Goal: Task Accomplishment & Management: Use online tool/utility

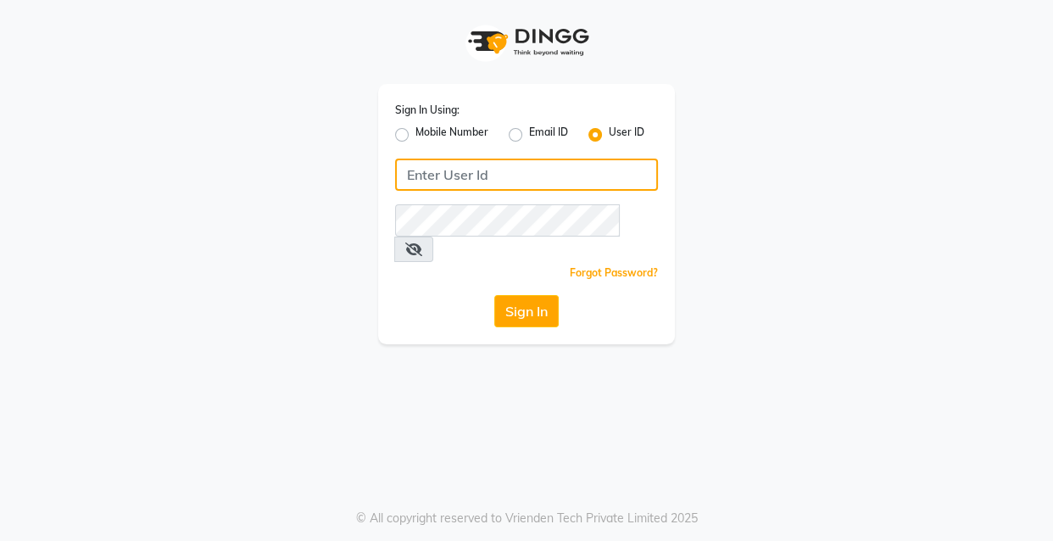
click at [515, 173] on input "Username" at bounding box center [526, 175] width 263 height 32
type input "ibw123"
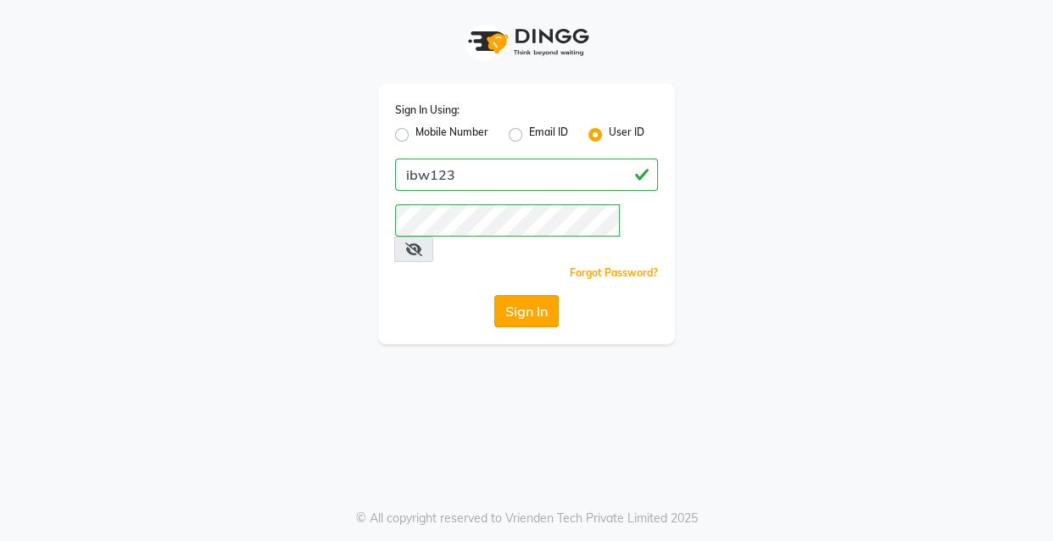
click at [533, 295] on button "Sign In" at bounding box center [526, 311] width 64 height 32
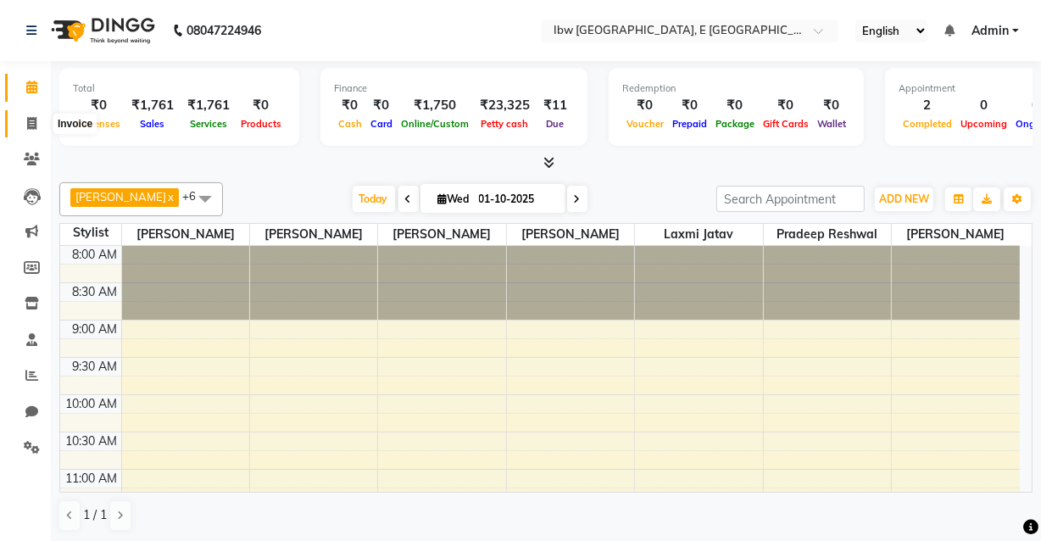
click at [36, 125] on icon at bounding box center [31, 123] width 9 height 13
select select "service"
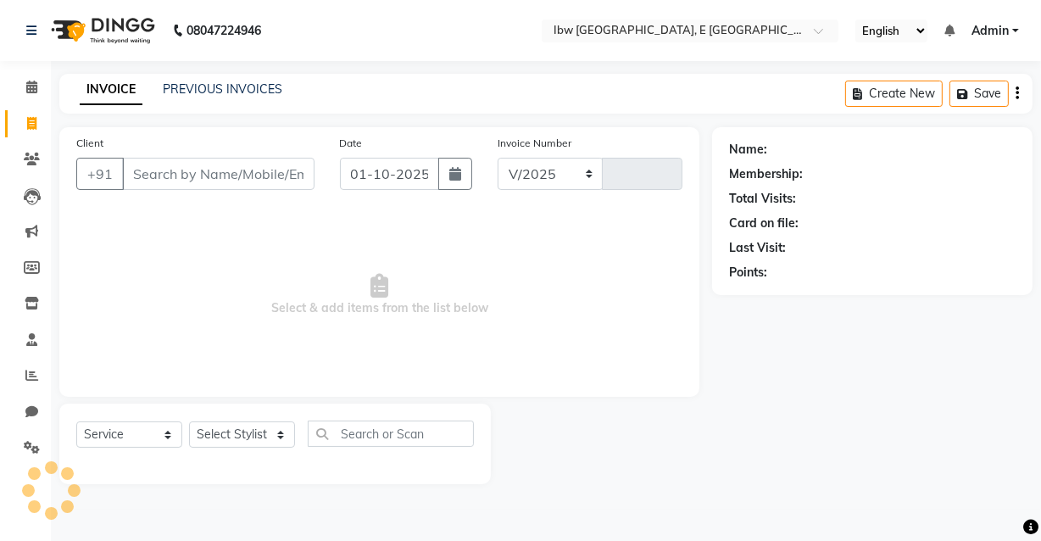
select select "8549"
type input "0123"
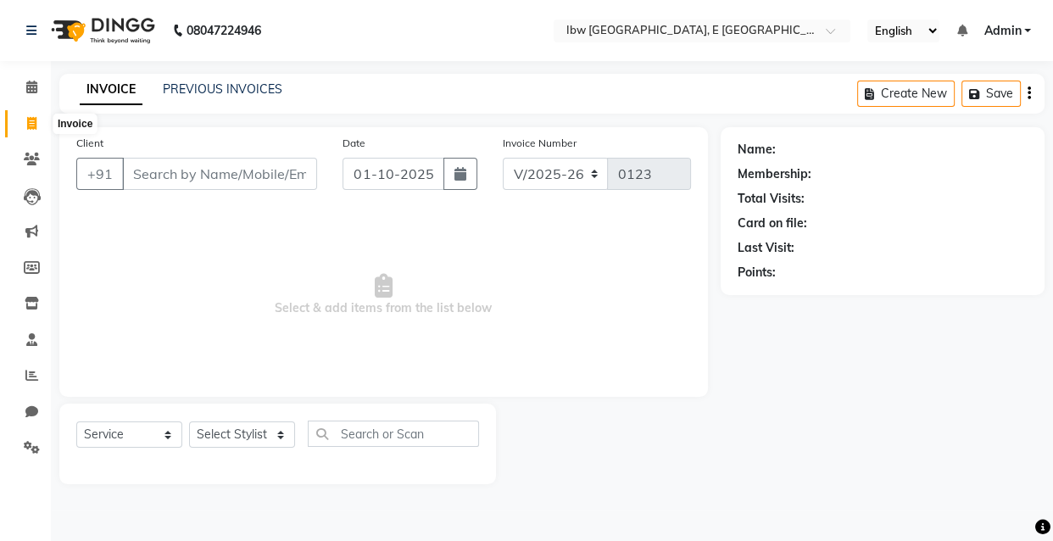
click at [31, 120] on icon at bounding box center [31, 123] width 9 height 13
select select "service"
type input "0123"
select select "8549"
click at [276, 436] on select "Selec[PERSON_NAME][PERSON_NAME] Jata[PERSON_NAME]m[PERSON_NAME]en Pradee[PERSON…" at bounding box center [242, 434] width 106 height 26
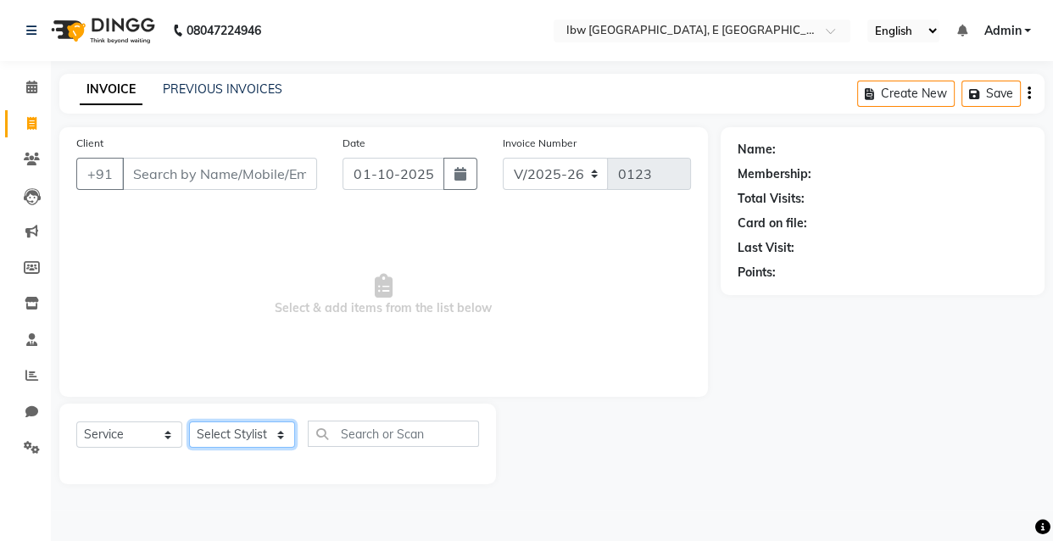
select select "89193"
click at [189, 421] on select "Selec[PERSON_NAME][PERSON_NAME] Jata[PERSON_NAME]m[PERSON_NAME]en Pradee[PERSON…" at bounding box center [242, 434] width 106 height 26
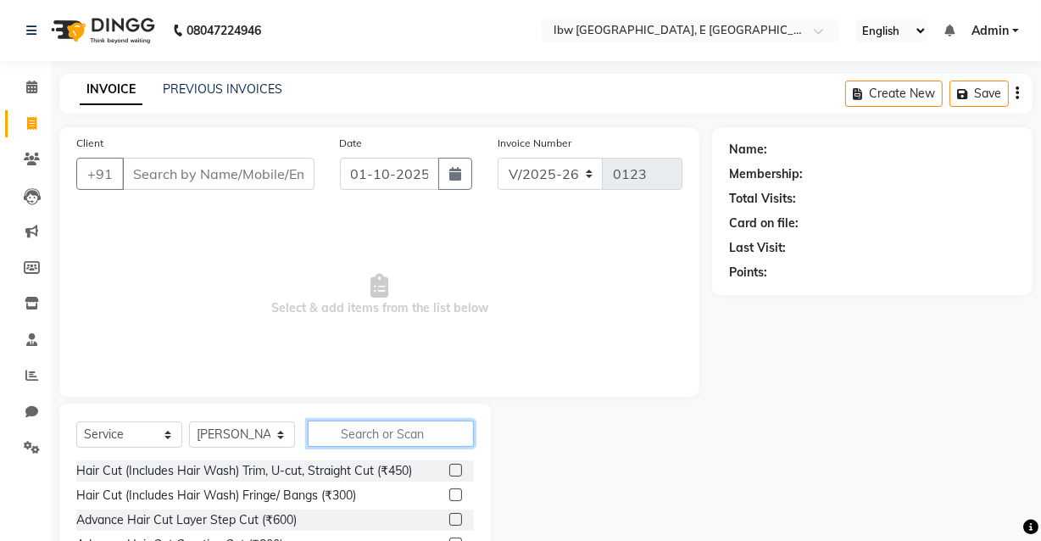
click at [322, 432] on input "text" at bounding box center [391, 434] width 166 height 26
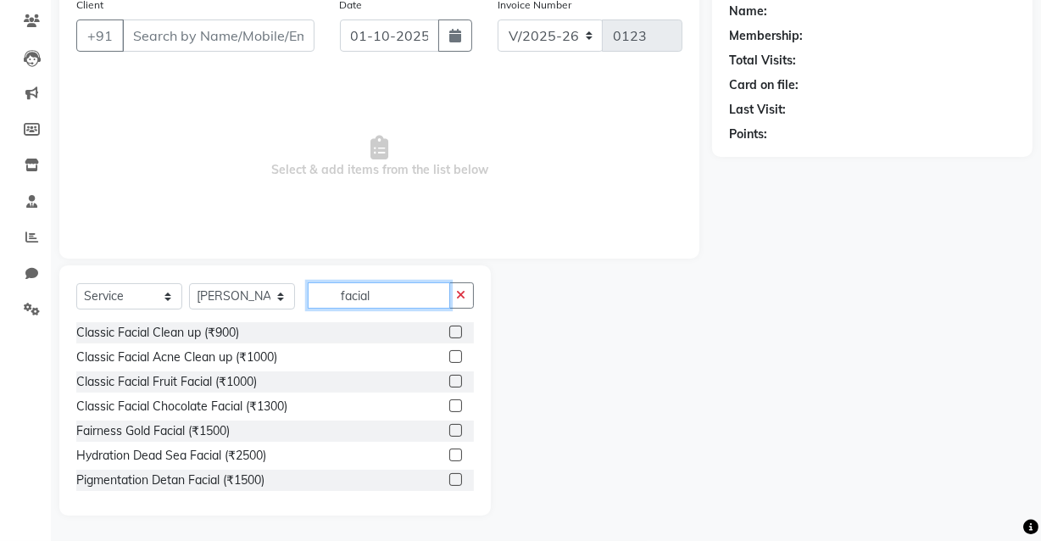
type input "facial"
click at [449, 457] on label at bounding box center [455, 455] width 13 height 13
click at [449, 457] on input "checkbox" at bounding box center [454, 455] width 11 height 11
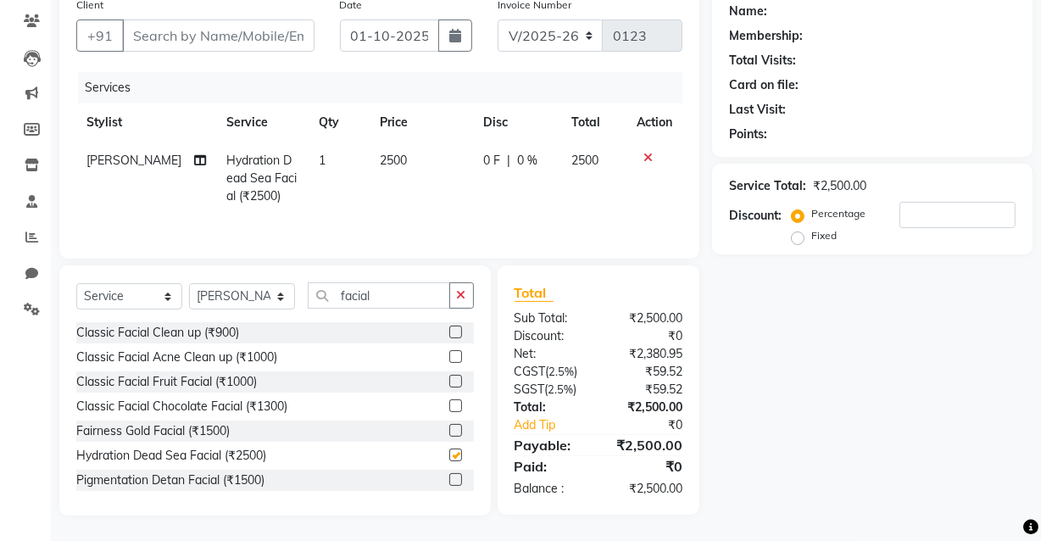
checkbox input "false"
click at [453, 293] on button "button" at bounding box center [461, 295] width 25 height 26
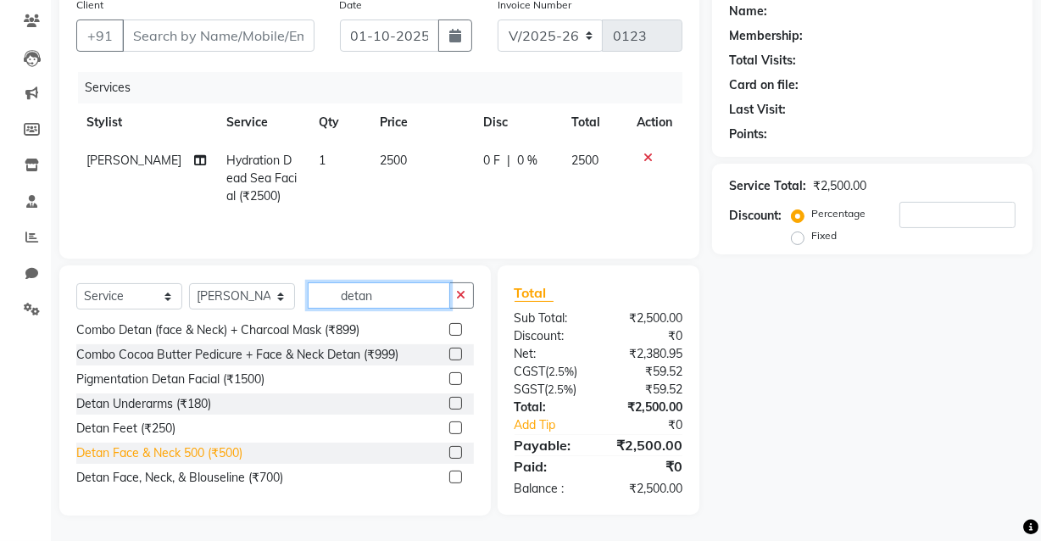
scroll to position [76, 0]
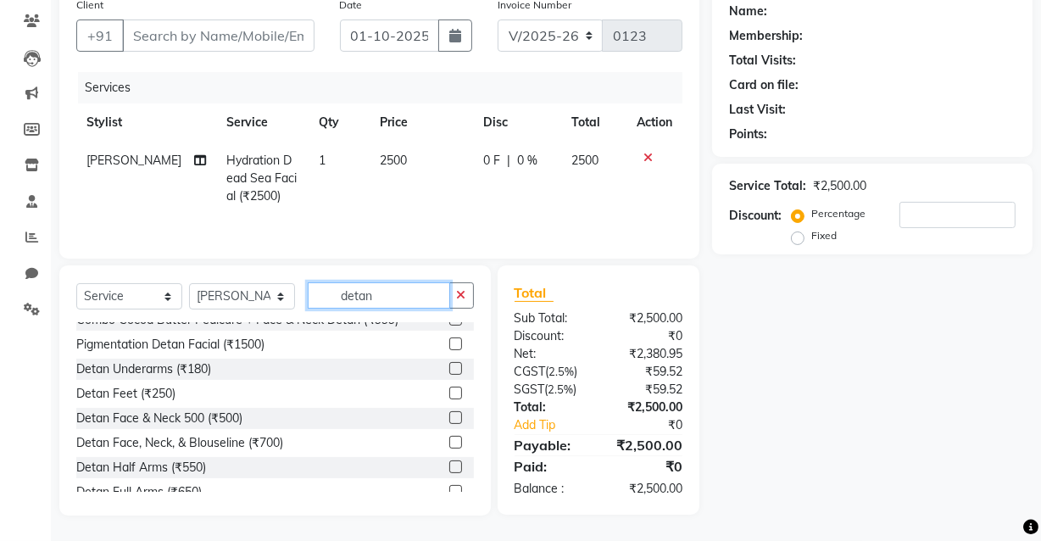
type input "detan"
click at [449, 415] on label at bounding box center [455, 417] width 13 height 13
click at [449, 415] on input "checkbox" at bounding box center [454, 418] width 11 height 11
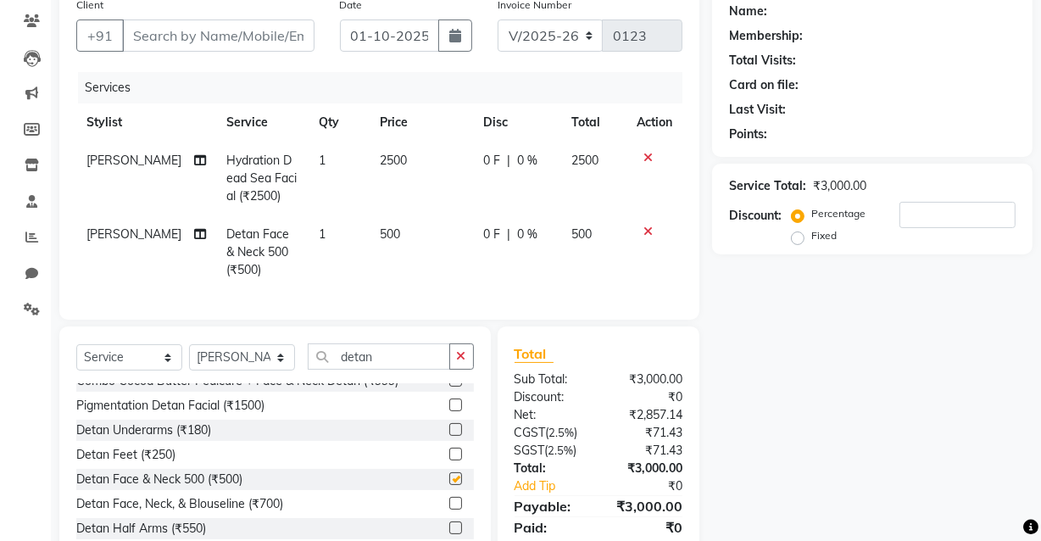
checkbox input "false"
click at [461, 362] on icon "button" at bounding box center [461, 356] width 9 height 12
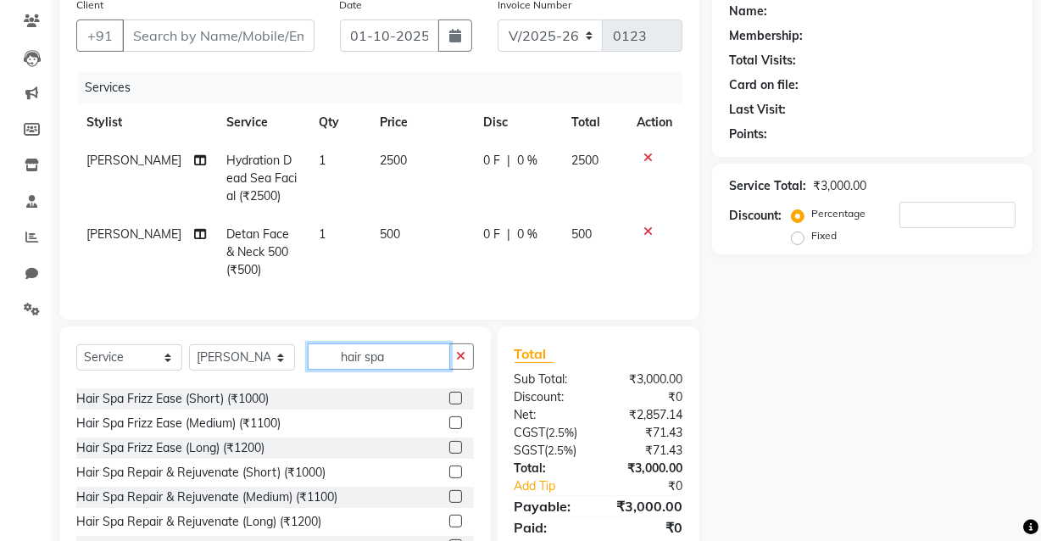
scroll to position [283, 0]
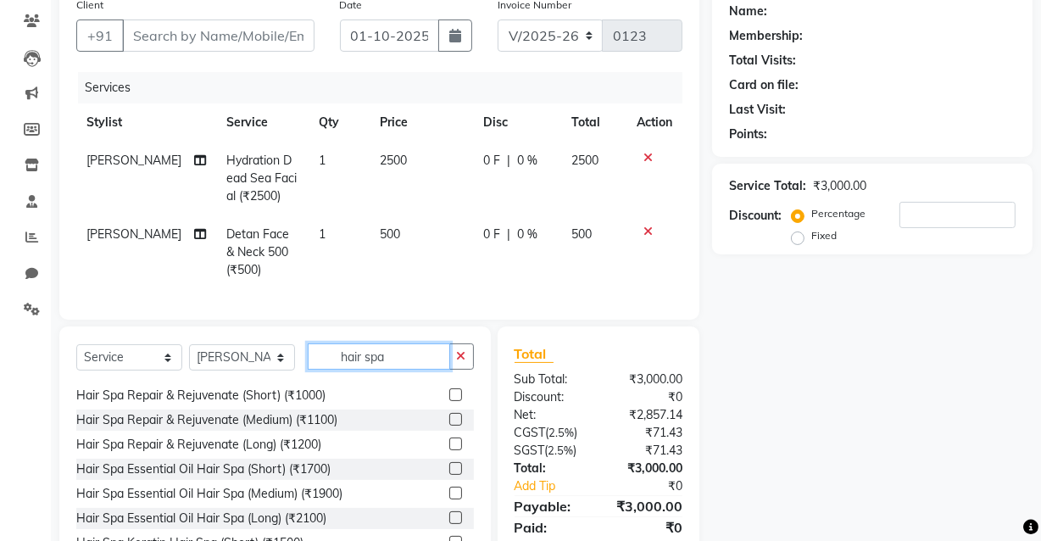
type input "hair spa"
click at [449, 475] on label at bounding box center [455, 468] width 13 height 13
click at [449, 475] on input "checkbox" at bounding box center [454, 469] width 11 height 11
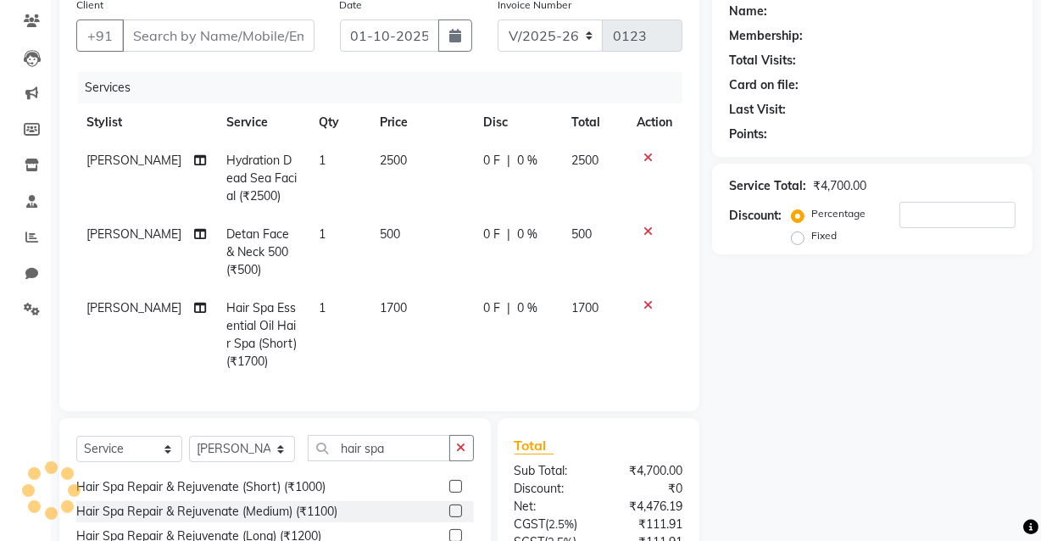
checkbox input "false"
click at [148, 305] on span "[PERSON_NAME]" at bounding box center [133, 307] width 95 height 15
select select "89193"
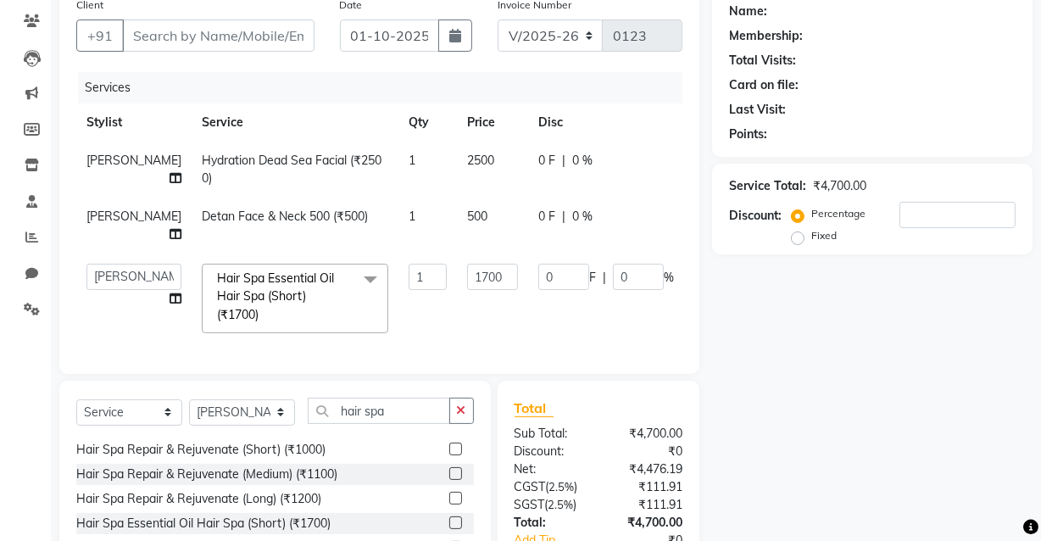
click at [354, 296] on span at bounding box center [371, 280] width 34 height 32
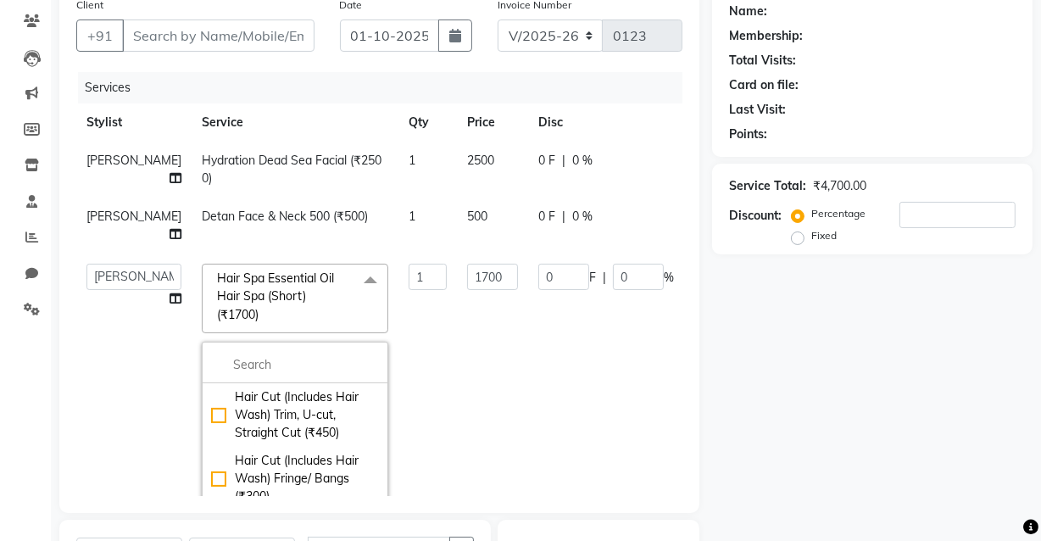
click at [354, 296] on span at bounding box center [371, 280] width 34 height 32
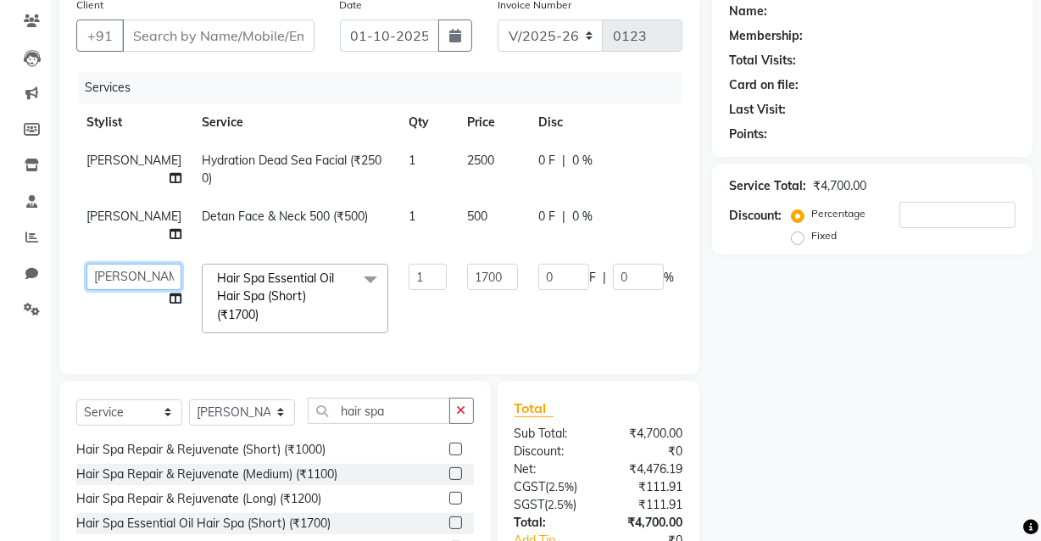
click at [109, 290] on select "[PERSON_NAME] Jatav [PERSON_NAME] m[PERSON_NAME]en Pradee[PERSON_NAME]son[PERSO…" at bounding box center [133, 277] width 95 height 26
select select "89188"
click at [451, 424] on button "button" at bounding box center [461, 411] width 25 height 26
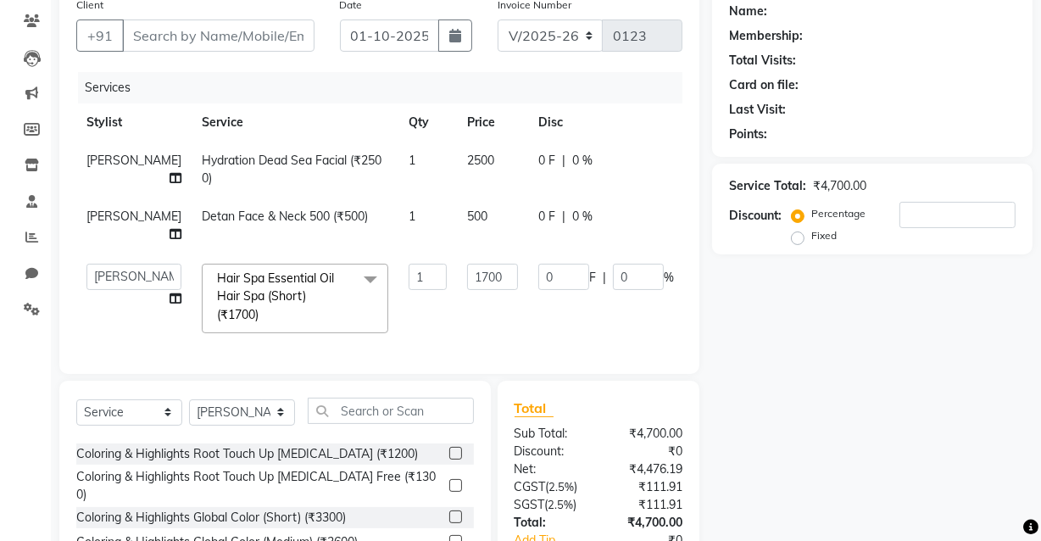
click at [354, 296] on span at bounding box center [371, 280] width 34 height 32
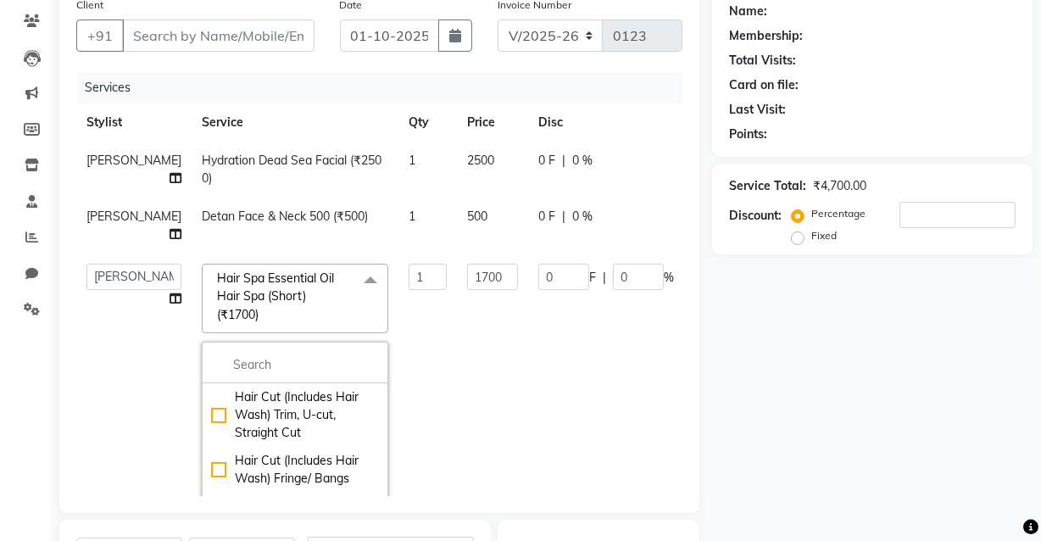
click at [354, 296] on span at bounding box center [371, 280] width 34 height 32
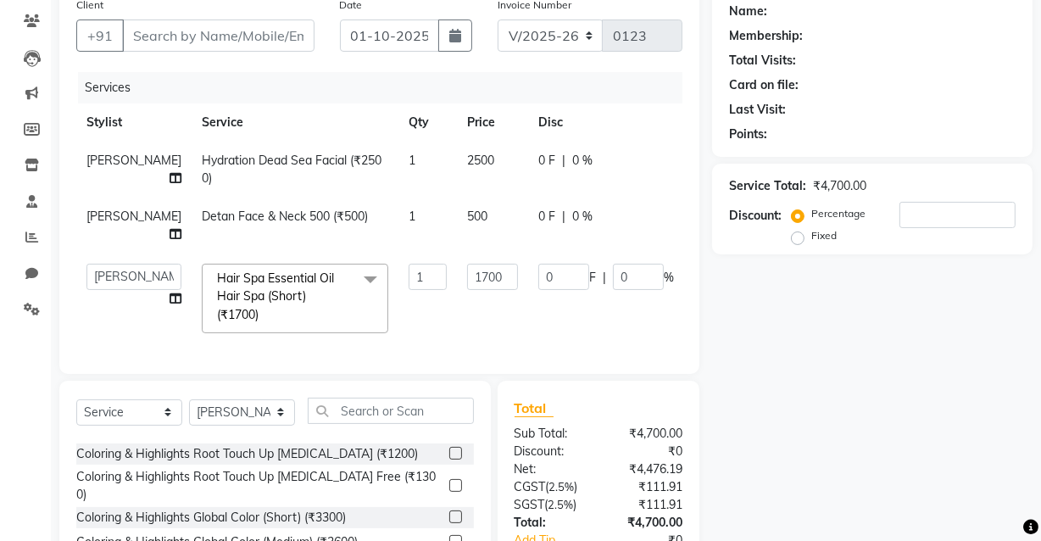
scroll to position [61, 0]
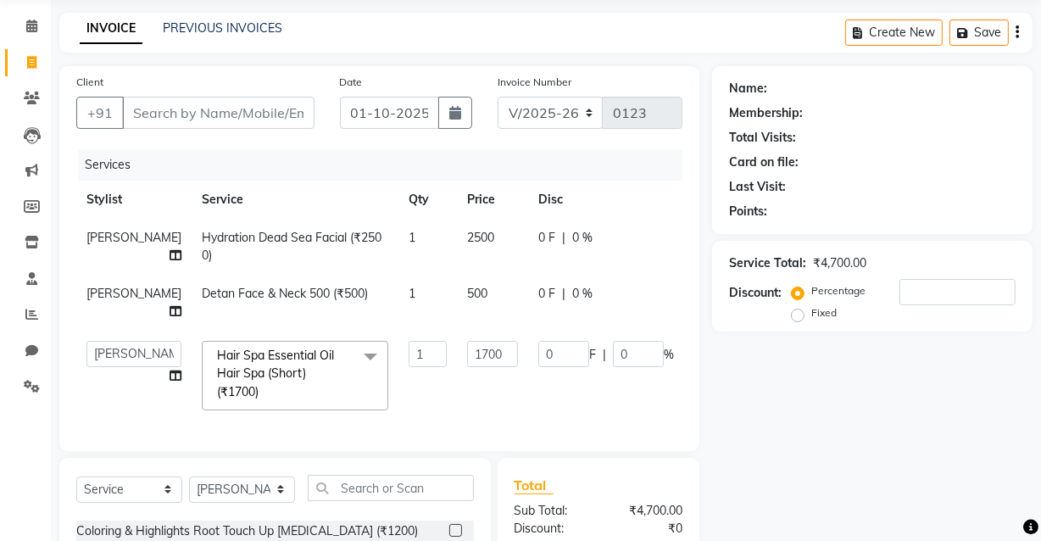
click at [309, 331] on td "Detan Face & Neck 500 (₹500)" at bounding box center [295, 303] width 207 height 56
select select "89193"
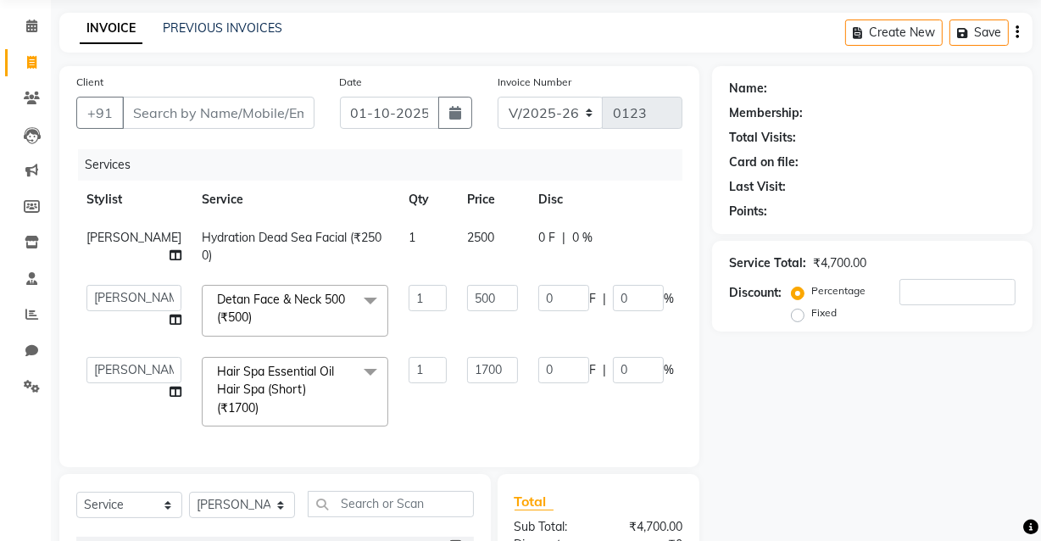
click at [270, 242] on span "Hydration Dead Sea Facial (₹2500)" at bounding box center [292, 246] width 180 height 33
select select "89193"
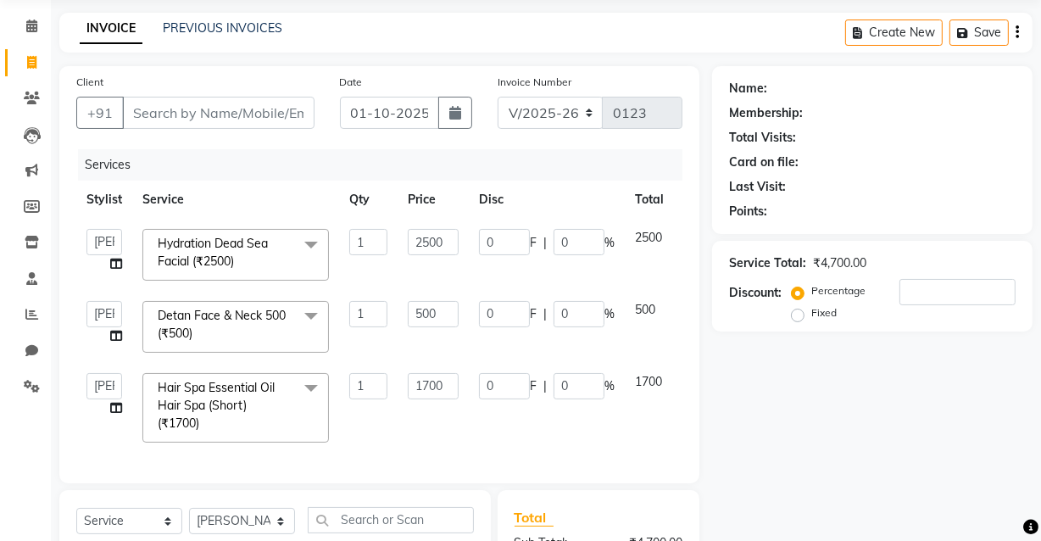
click at [307, 248] on span at bounding box center [311, 245] width 34 height 32
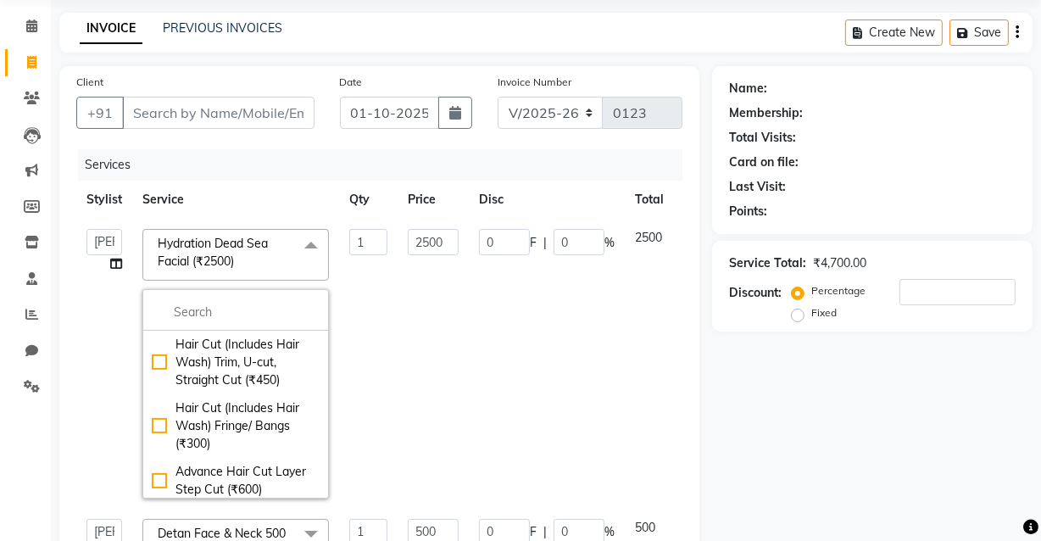
click at [309, 242] on span at bounding box center [311, 245] width 34 height 32
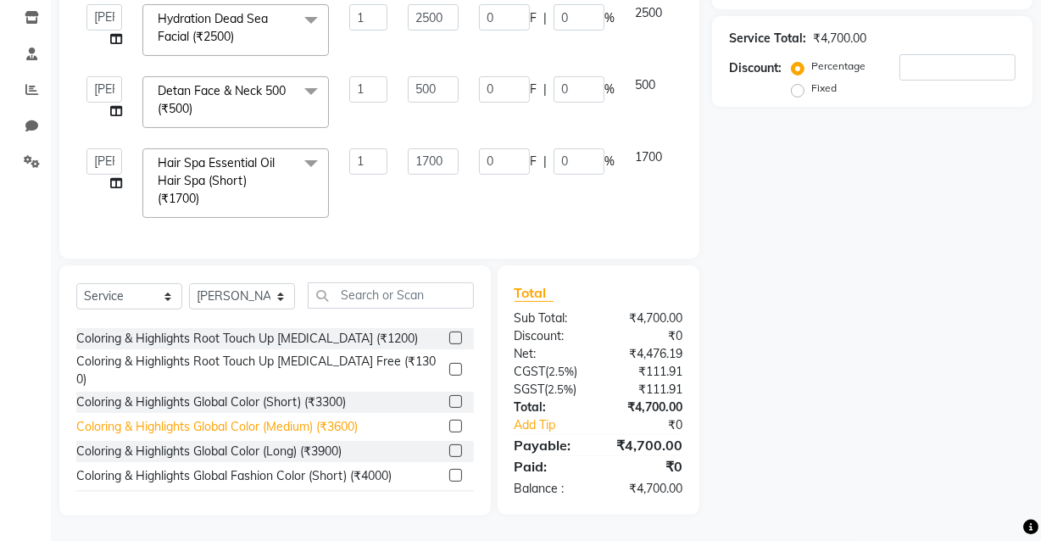
scroll to position [297, 0]
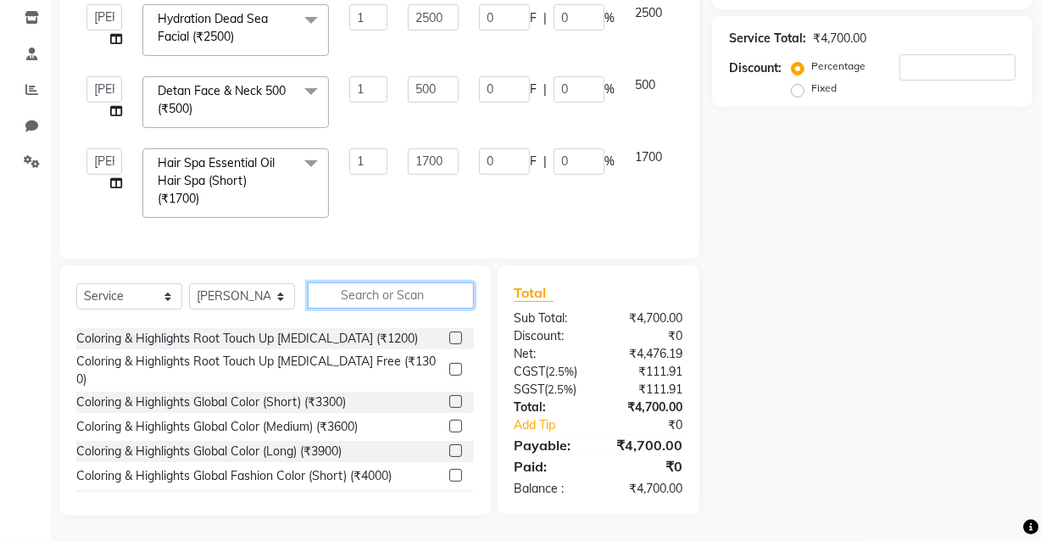
click at [332, 297] on input "text" at bounding box center [391, 295] width 166 height 26
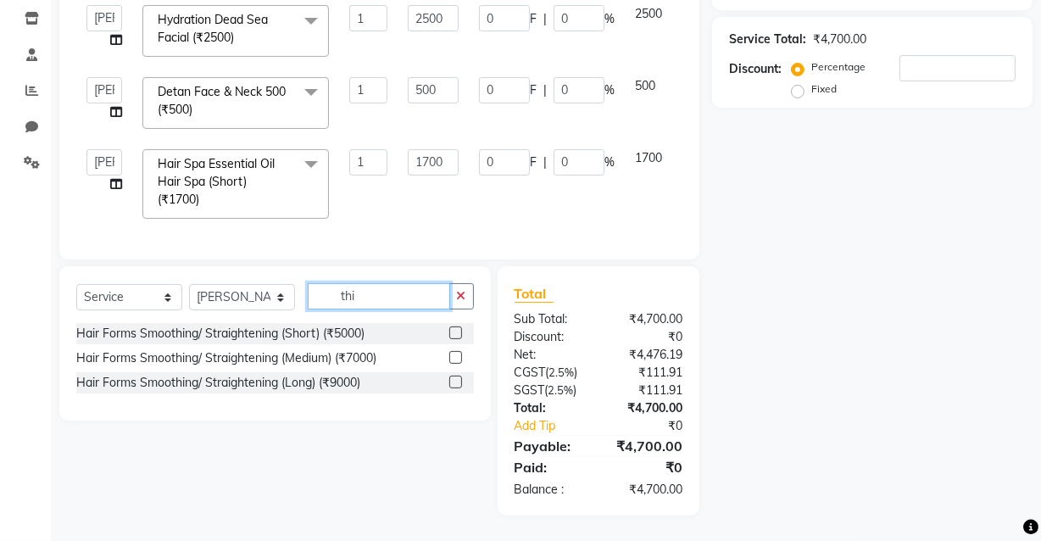
scroll to position [0, 0]
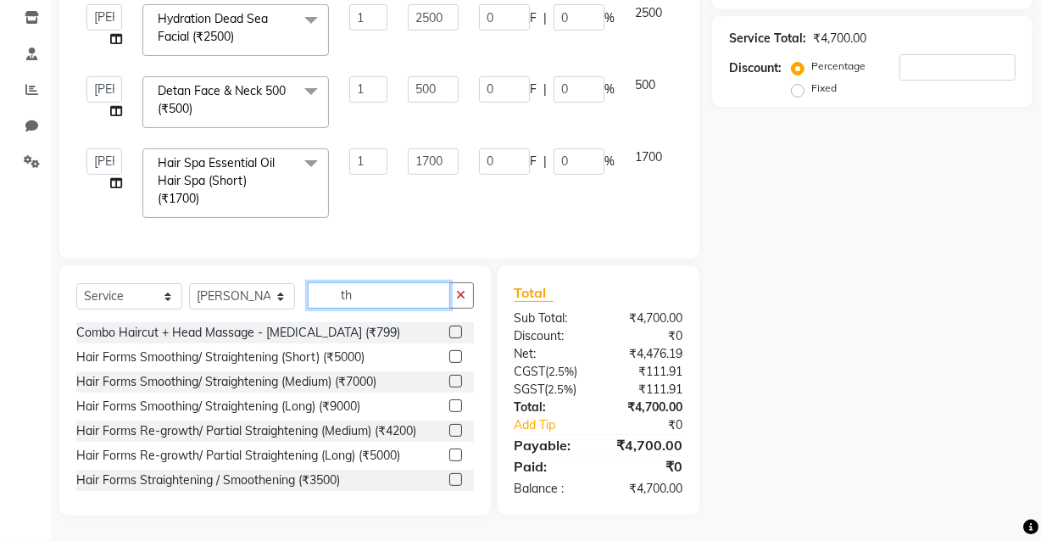
type input "t"
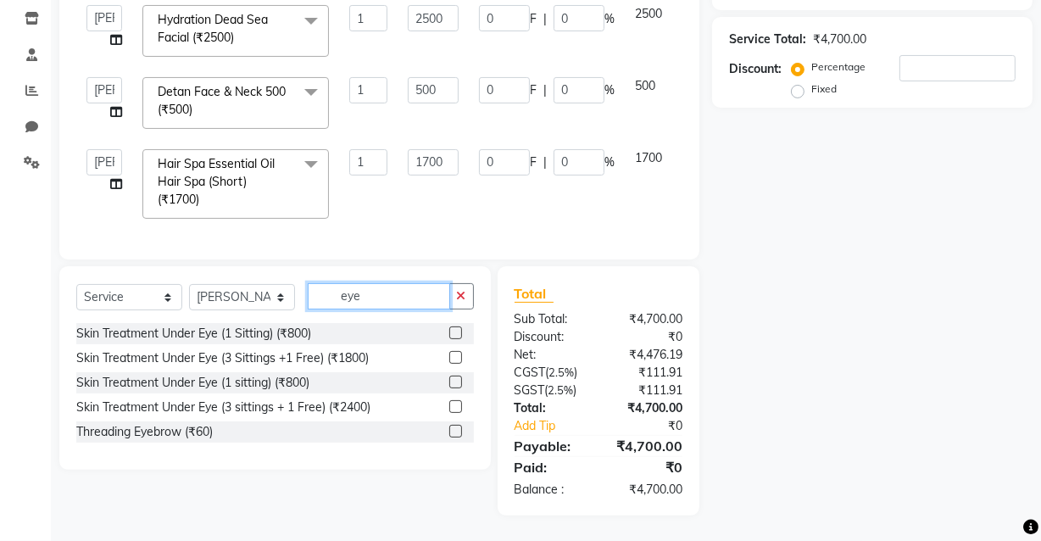
type input "eye"
click at [454, 425] on label at bounding box center [455, 431] width 13 height 13
click at [454, 426] on input "checkbox" at bounding box center [454, 431] width 11 height 11
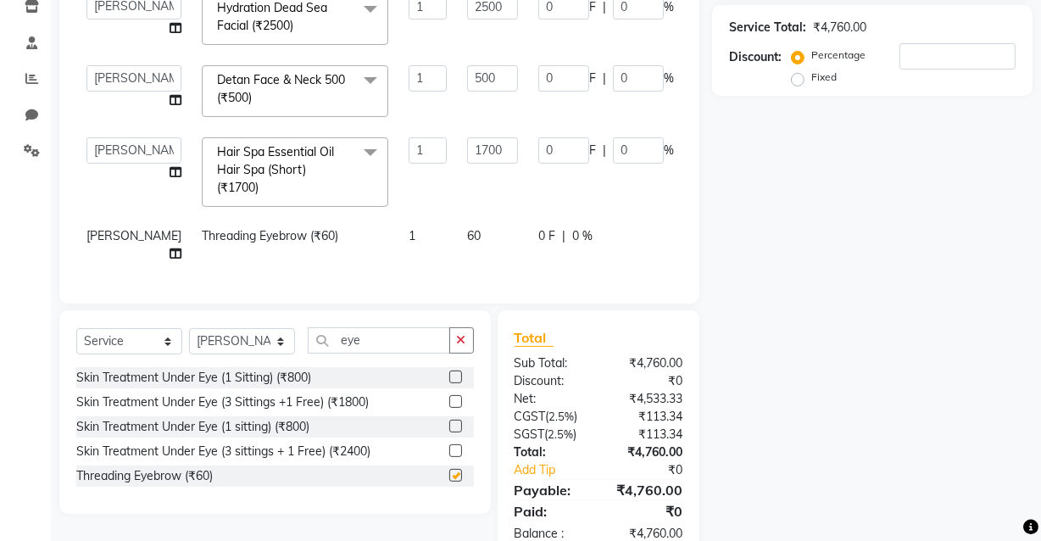
checkbox input "false"
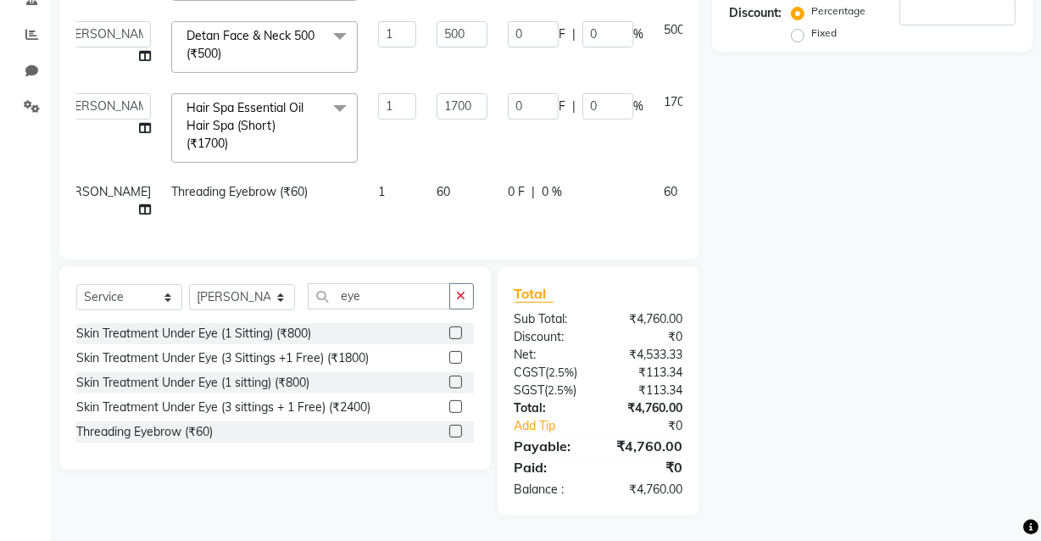
scroll to position [0, 48]
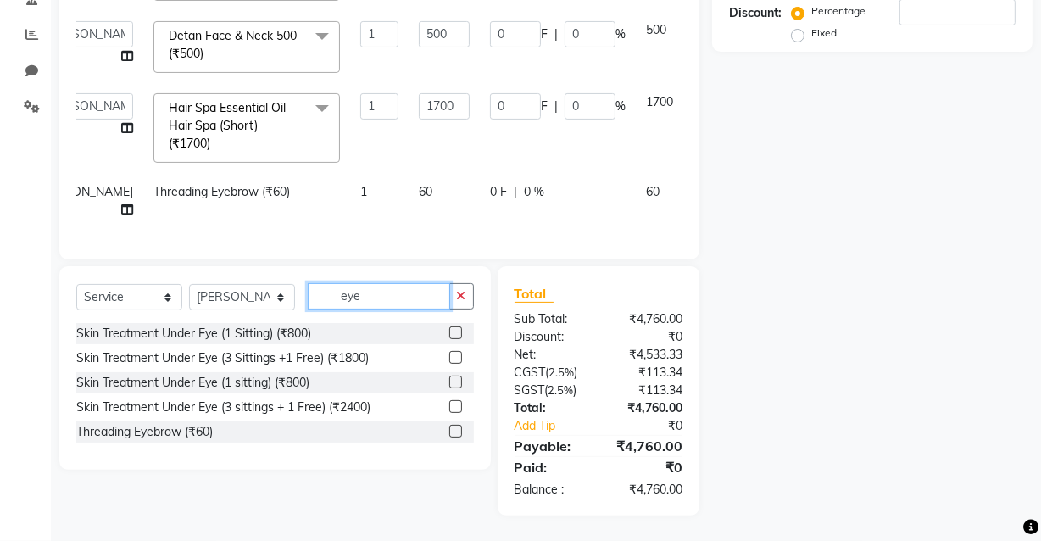
click at [376, 303] on input "eye" at bounding box center [379, 296] width 142 height 26
type input "e"
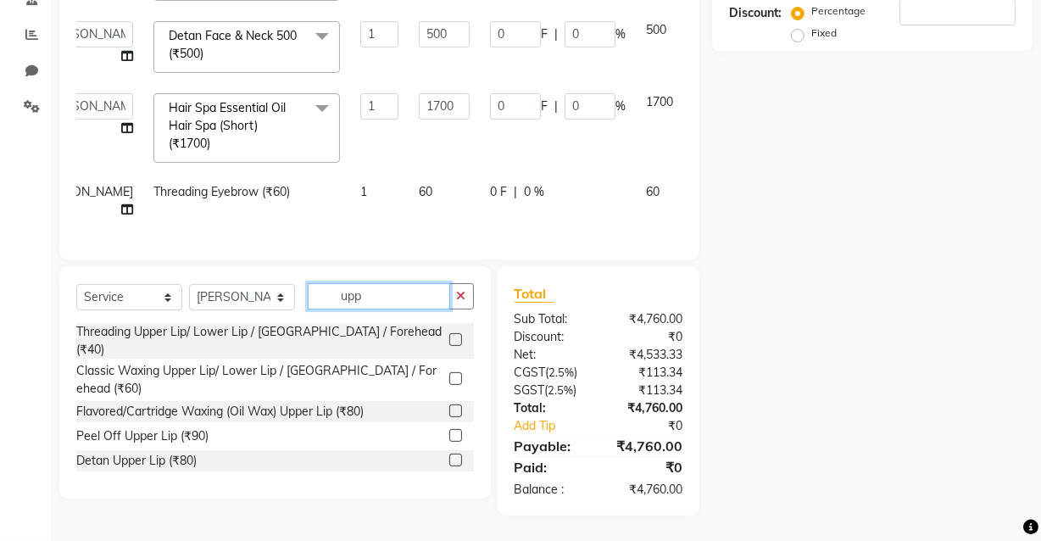
type input "upp"
click at [451, 334] on label at bounding box center [455, 339] width 13 height 13
click at [451, 335] on input "checkbox" at bounding box center [454, 340] width 11 height 11
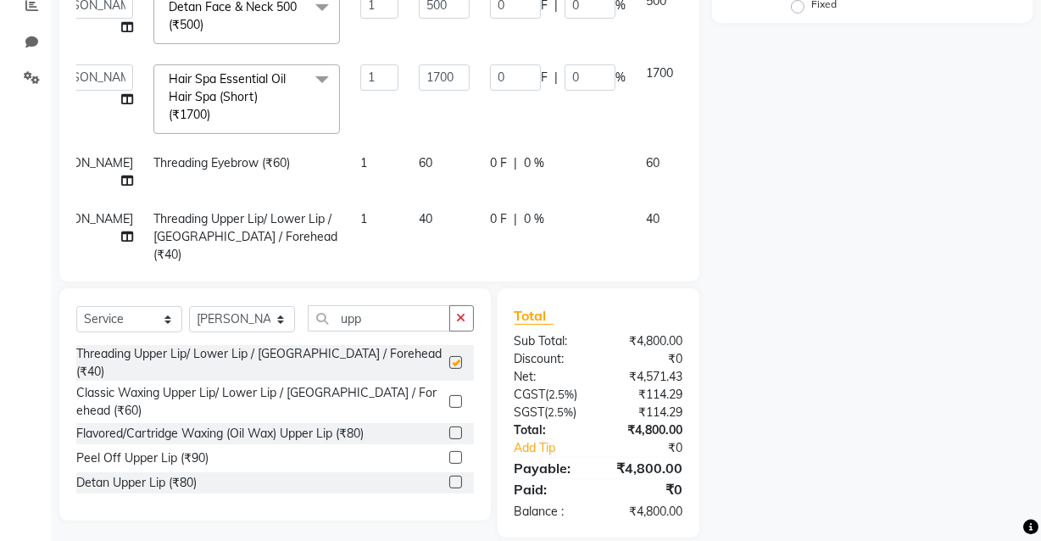
checkbox input "false"
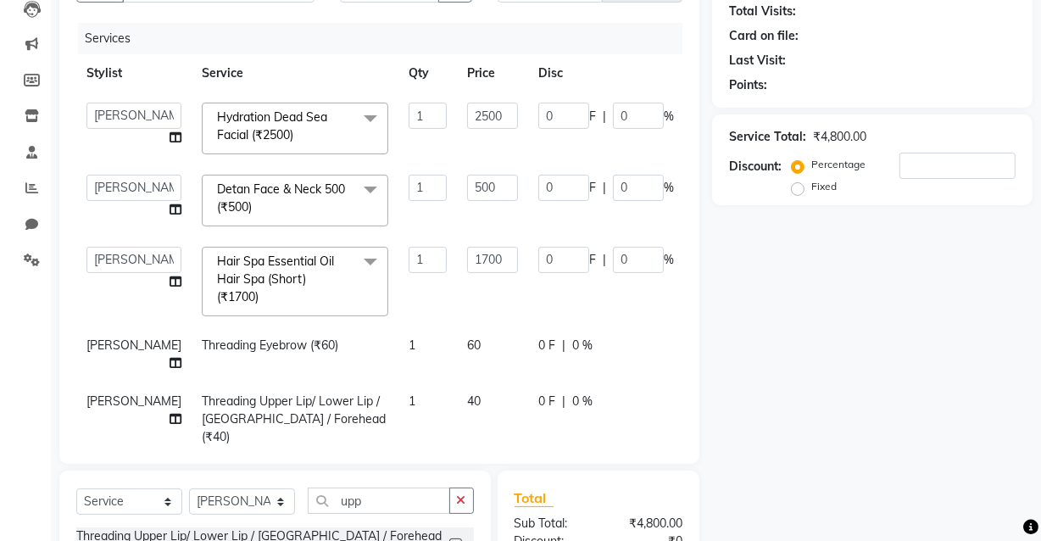
scroll to position [161, 0]
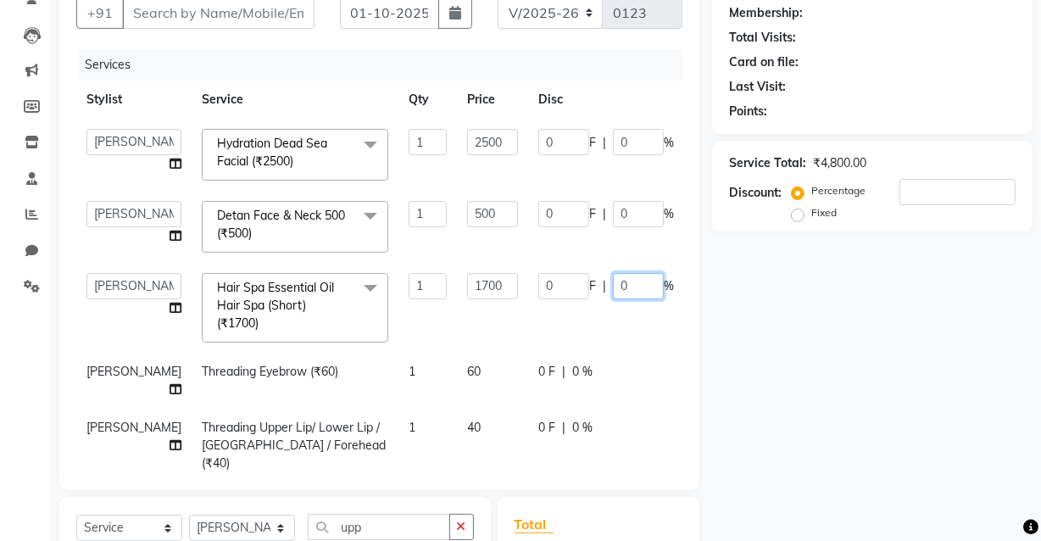
click at [613, 283] on input "0" at bounding box center [638, 286] width 51 height 26
type input "100"
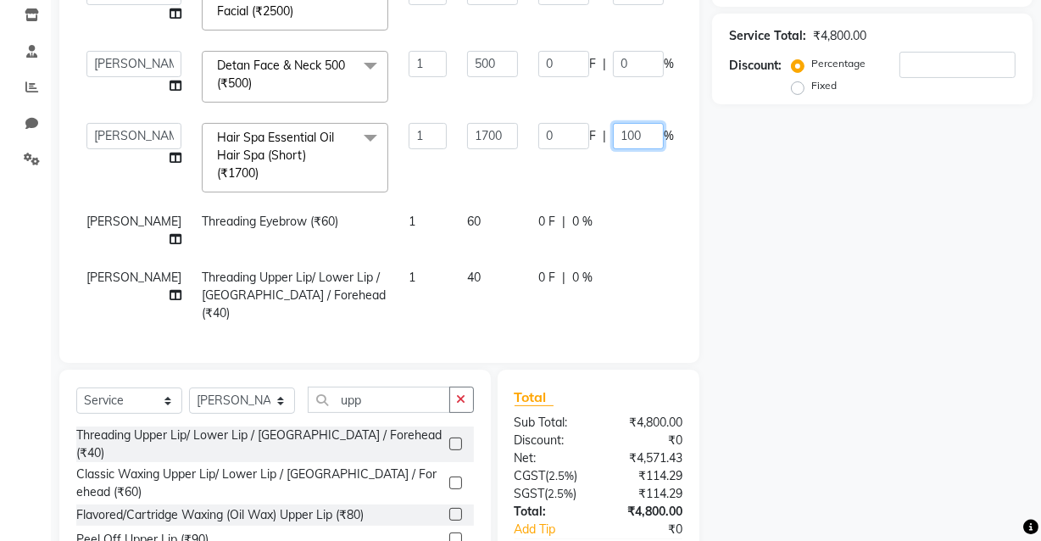
scroll to position [315, 0]
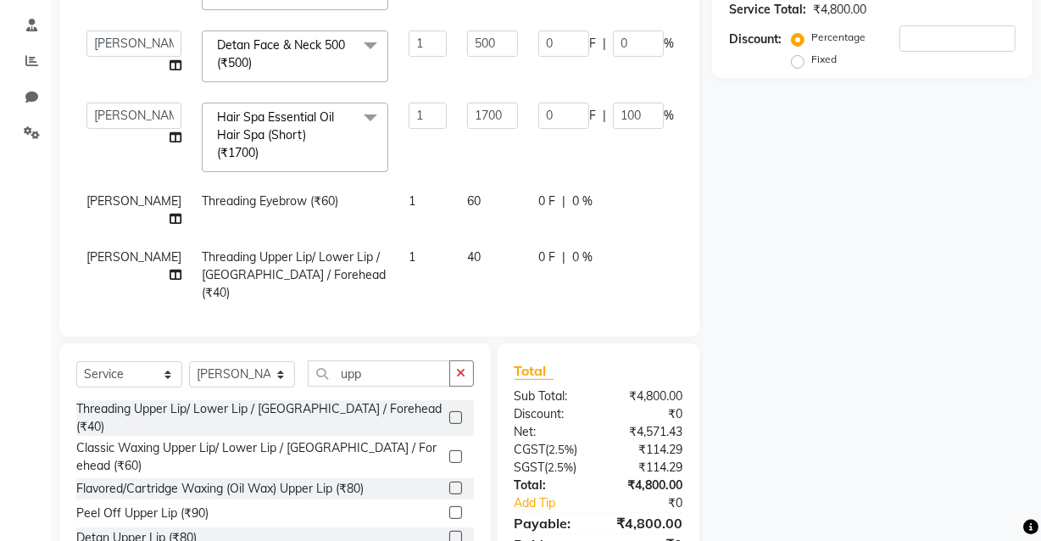
click at [576, 248] on div "0 F | 0 %" at bounding box center [606, 257] width 136 height 18
select select "89193"
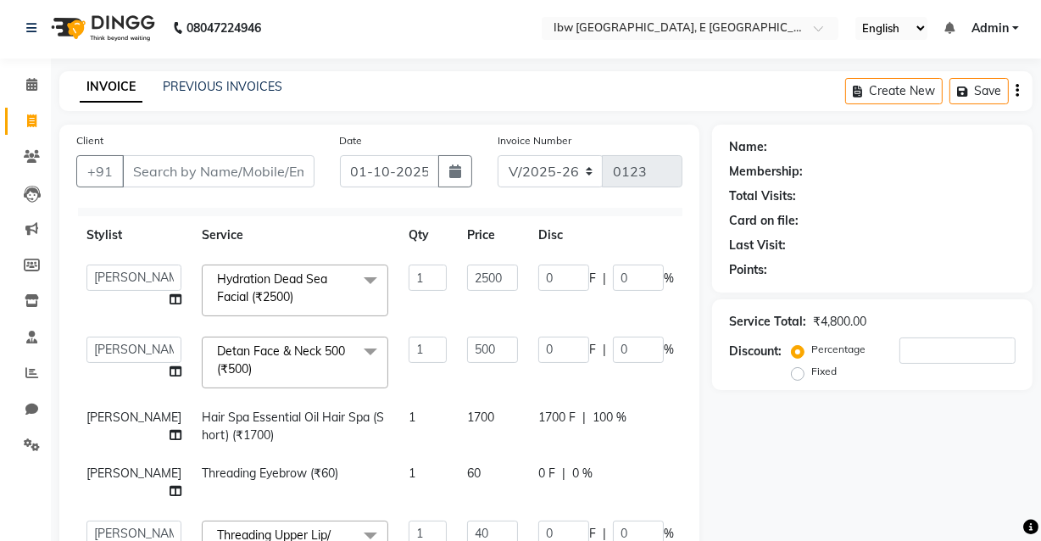
scroll to position [0, 0]
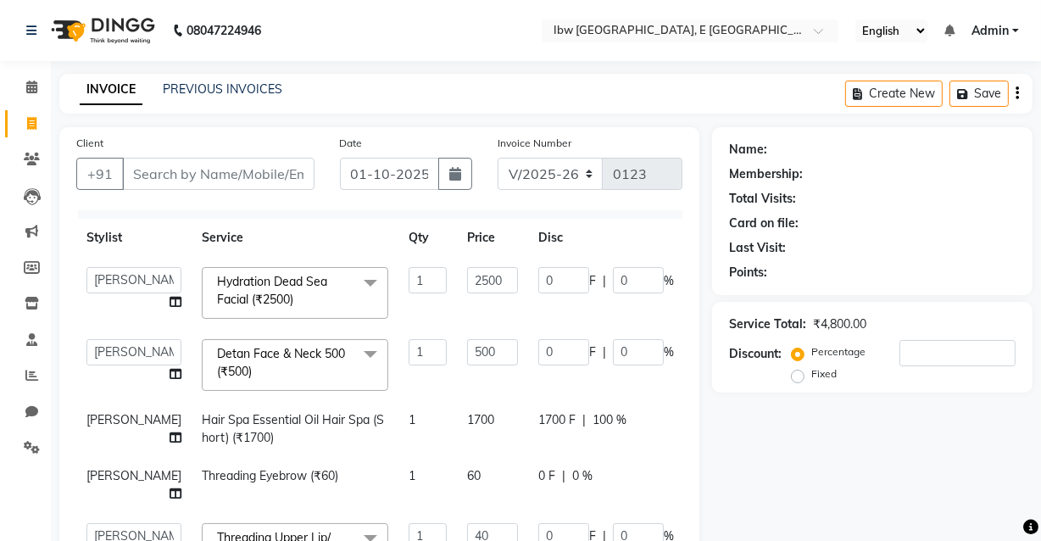
click at [593, 411] on span "100 %" at bounding box center [610, 420] width 34 height 18
select select "89188"
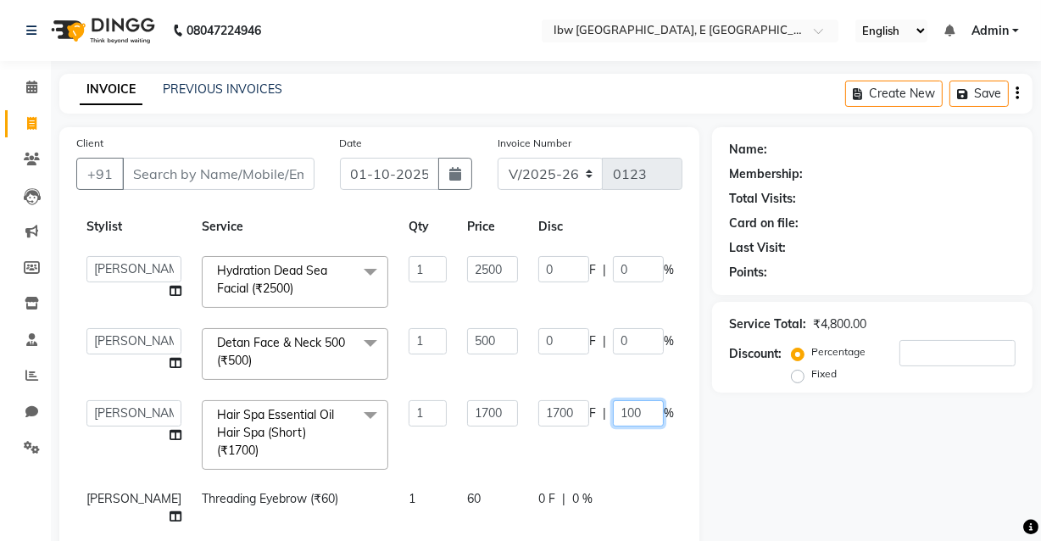
click at [613, 409] on input "100" at bounding box center [638, 413] width 51 height 26
type input "1"
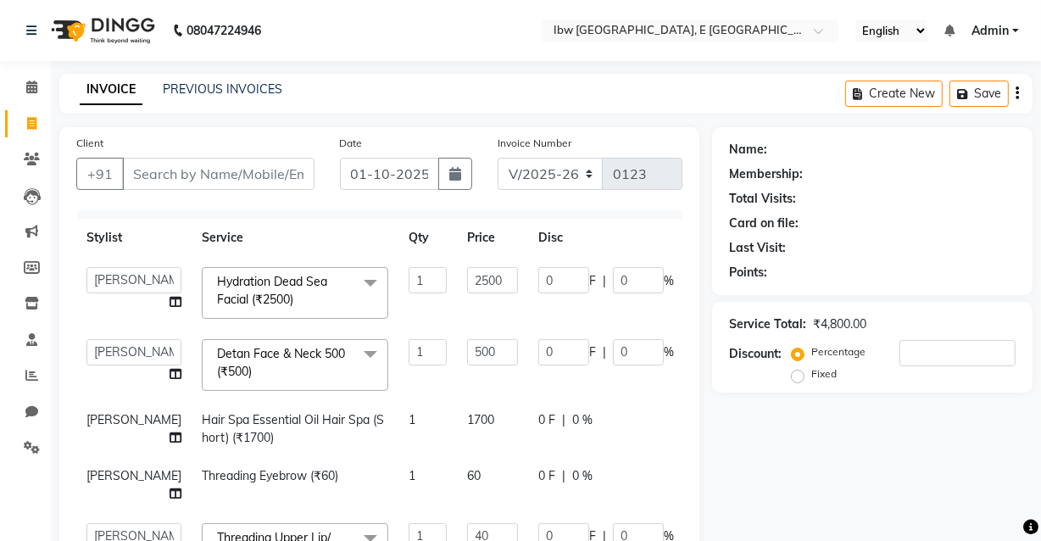
click at [538, 411] on span "0 F" at bounding box center [546, 420] width 17 height 18
select select "89188"
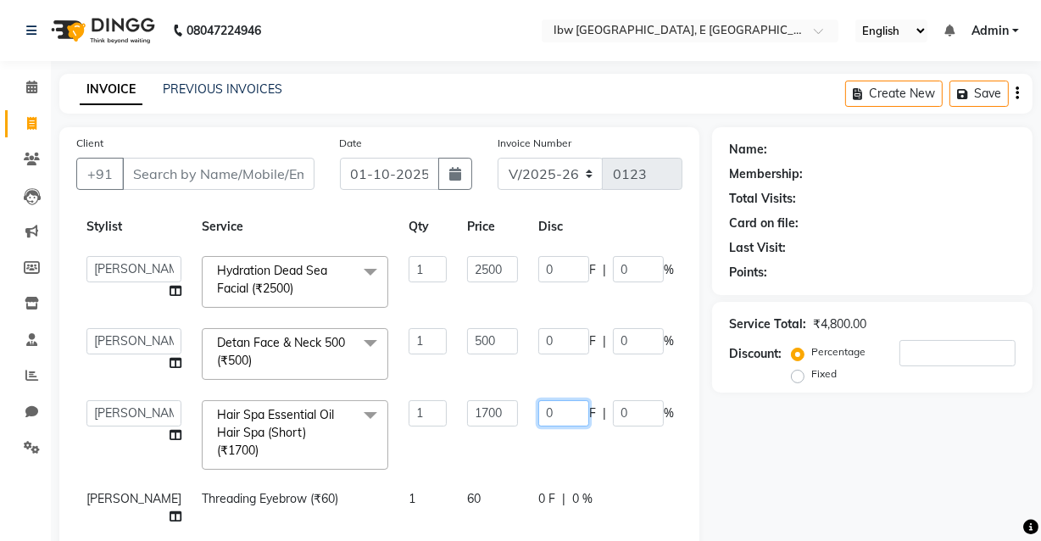
click at [538, 413] on input "0" at bounding box center [563, 413] width 51 height 26
type input "0"
type input "100"
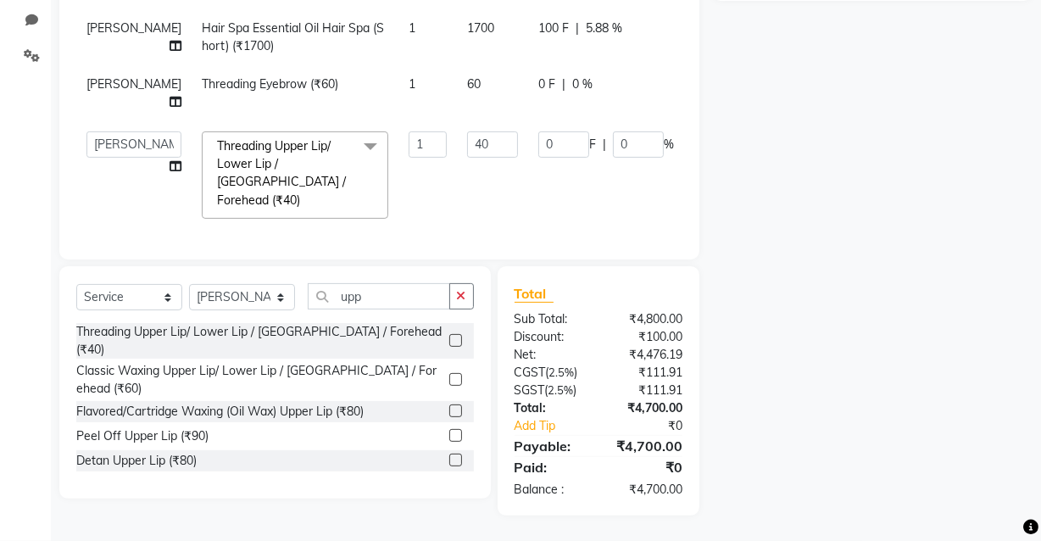
scroll to position [34, 0]
click at [572, 186] on td "0 F | 0 %" at bounding box center [606, 175] width 156 height 109
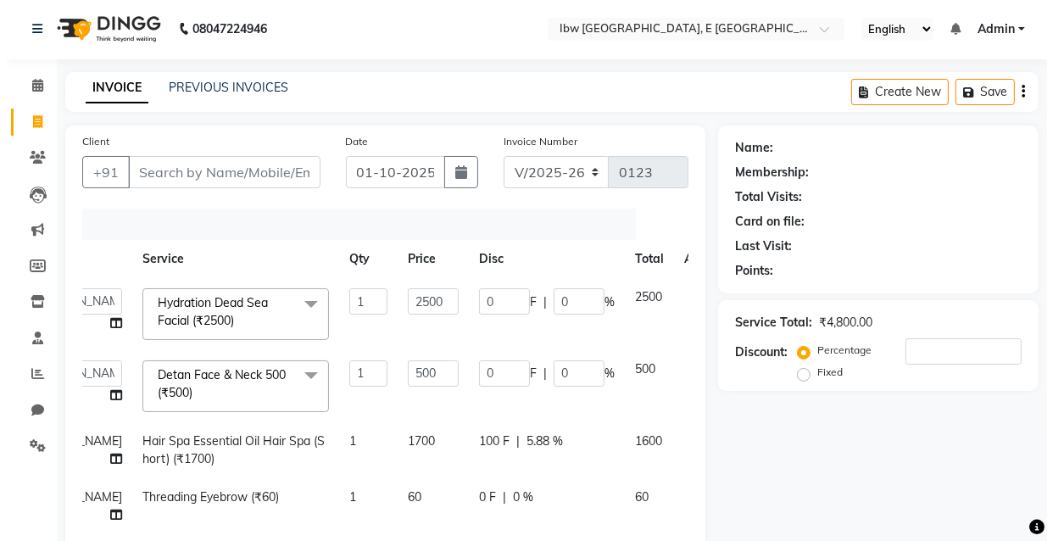
scroll to position [0, 0]
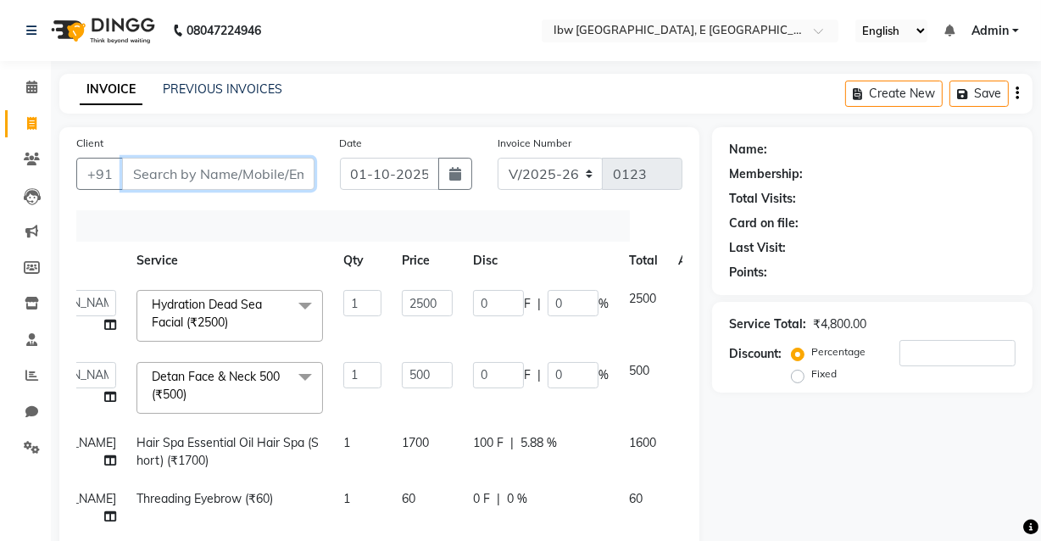
click at [201, 175] on input "Client" at bounding box center [218, 174] width 192 height 32
type input "7"
type input "0"
type input "7354378333"
click at [280, 181] on span "Add Client" at bounding box center [270, 173] width 67 height 17
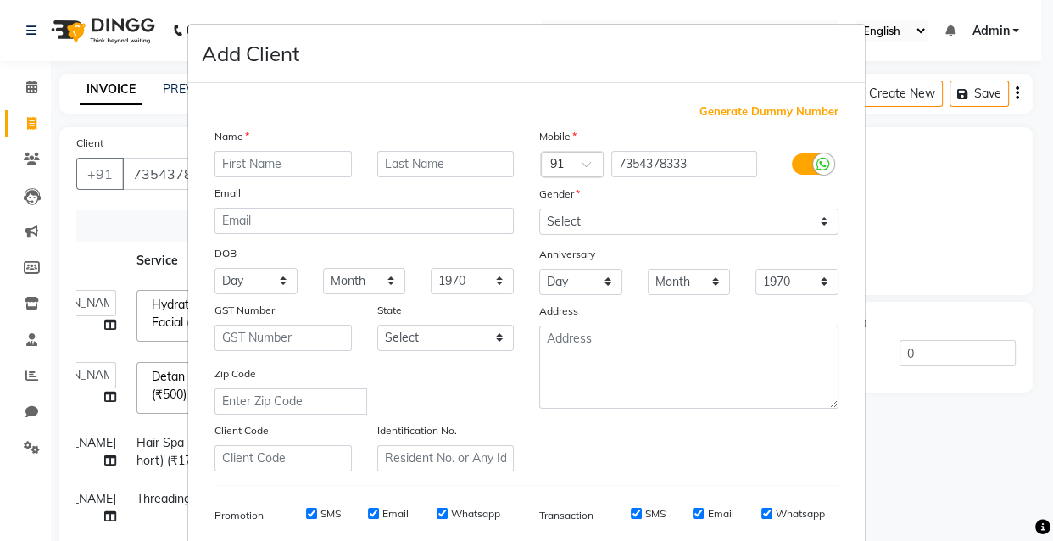
click at [271, 164] on input "text" at bounding box center [283, 164] width 137 height 26
type input "nitya"
click at [813, 220] on select "Select [DEMOGRAPHIC_DATA] [DEMOGRAPHIC_DATA] Other Prefer Not To Say" at bounding box center [688, 222] width 299 height 26
select select "[DEMOGRAPHIC_DATA]"
click at [539, 209] on select "Select [DEMOGRAPHIC_DATA] [DEMOGRAPHIC_DATA] Other Prefer Not To Say" at bounding box center [688, 222] width 299 height 26
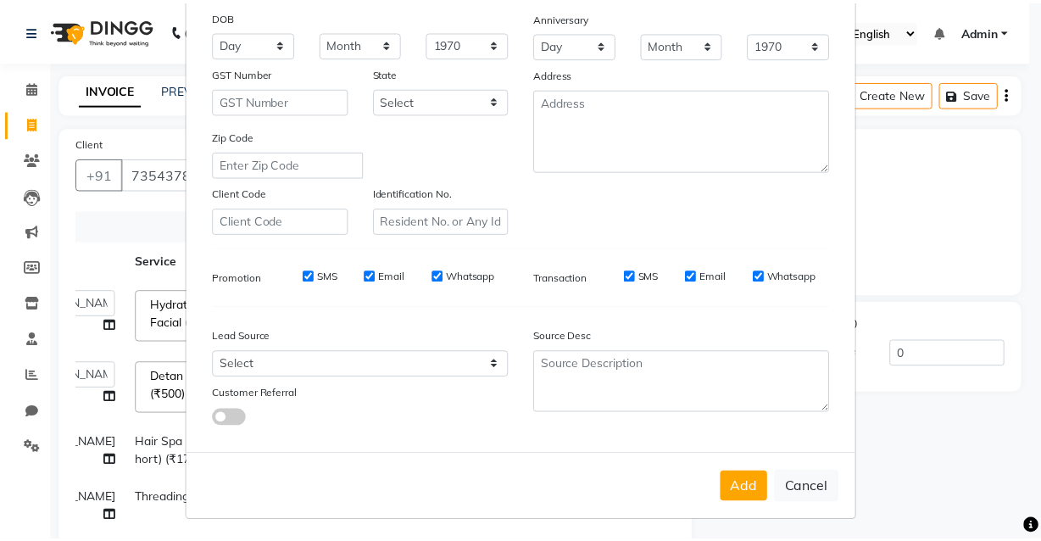
scroll to position [246, 0]
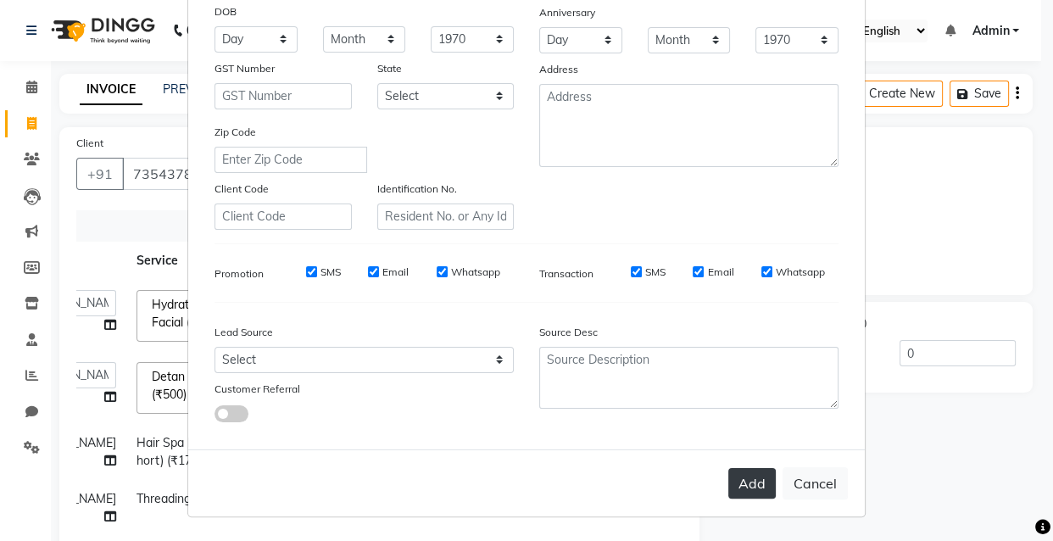
click at [744, 482] on button "Add" at bounding box center [751, 483] width 47 height 31
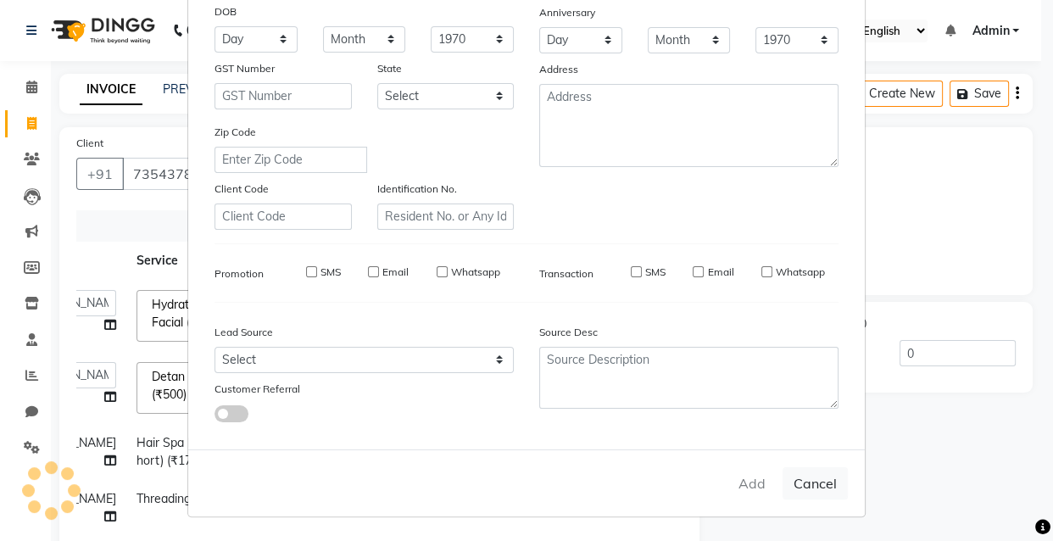
select select
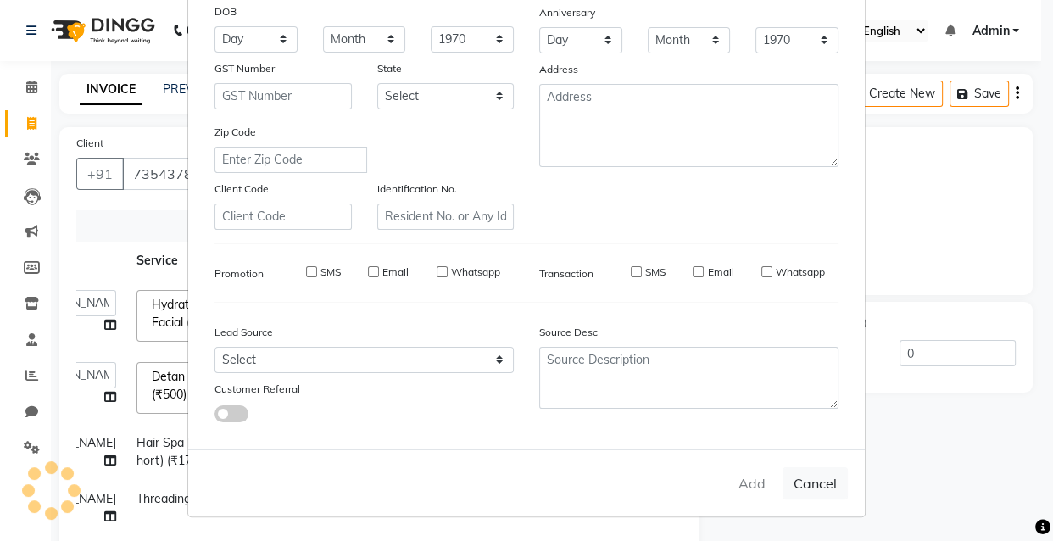
select select
checkbox input "false"
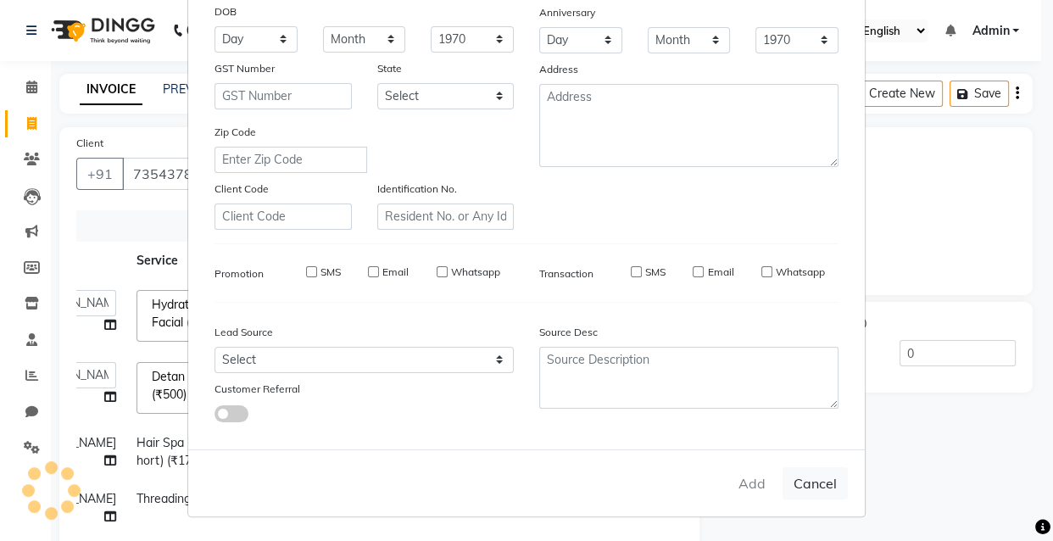
checkbox input "false"
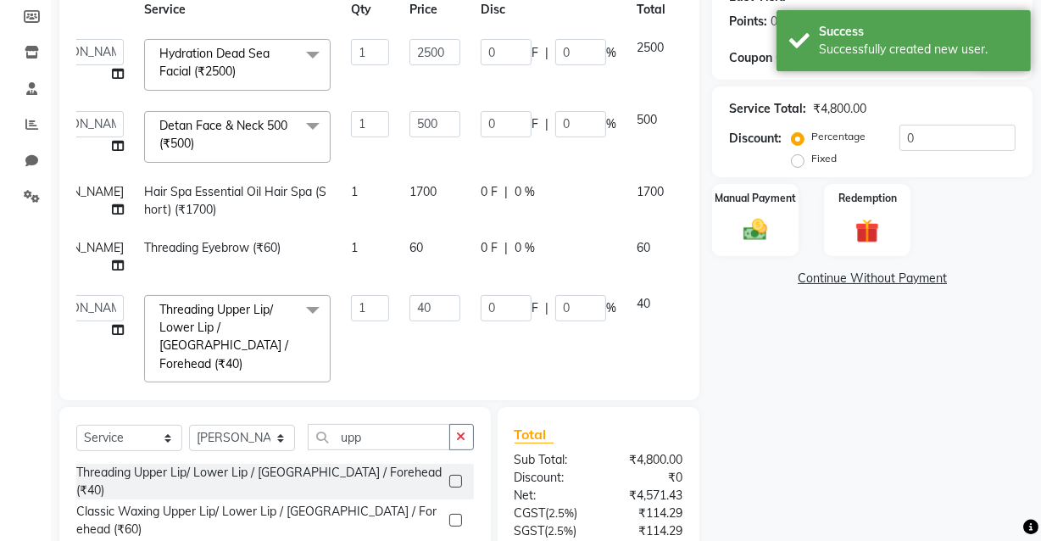
scroll to position [237, 0]
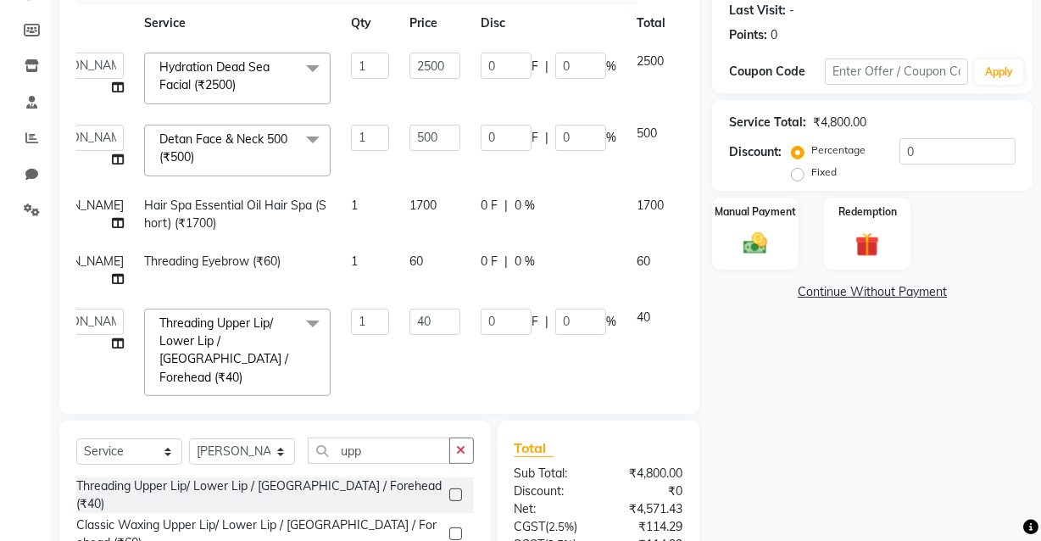
click at [481, 197] on div "0 F | 0 %" at bounding box center [549, 206] width 136 height 18
select select "89188"
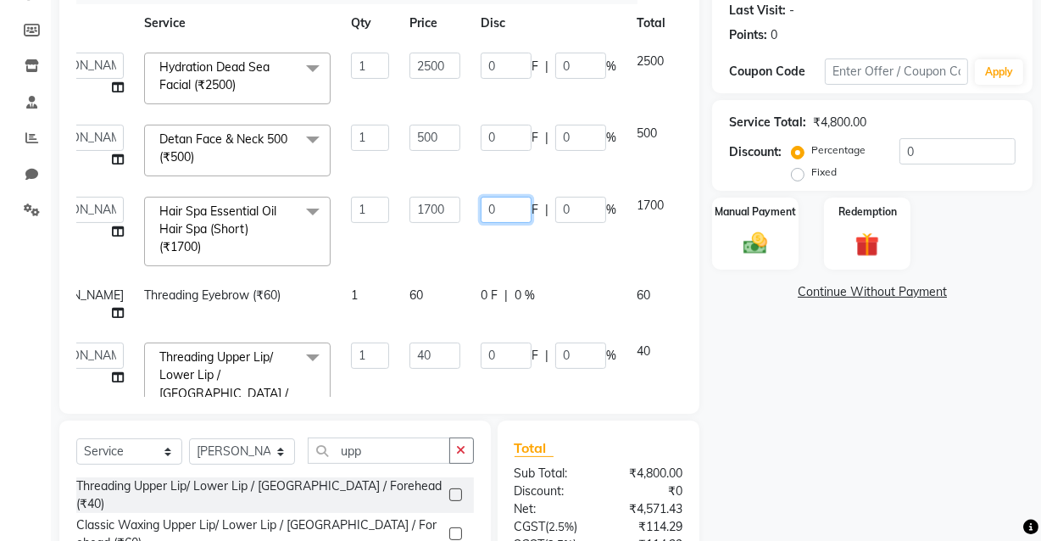
click at [481, 209] on input "0" at bounding box center [506, 210] width 51 height 26
type input "100"
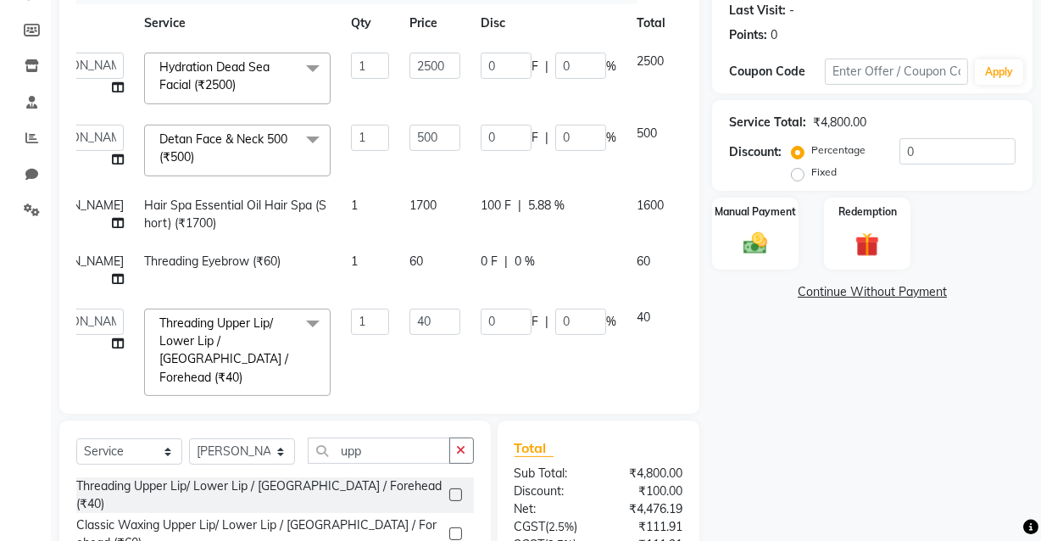
click at [543, 316] on tbody "[PERSON_NAME]oti[PERSON_NAME]mi Jatav Manager mukesh sen Pradeep re[PERSON_NAME…" at bounding box center [375, 224] width 713 height 364
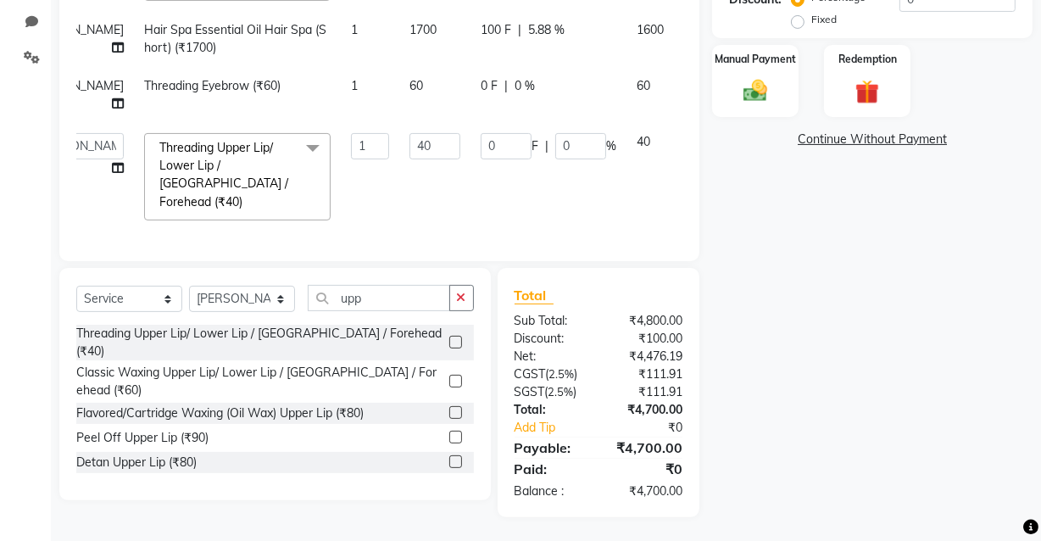
scroll to position [392, 0]
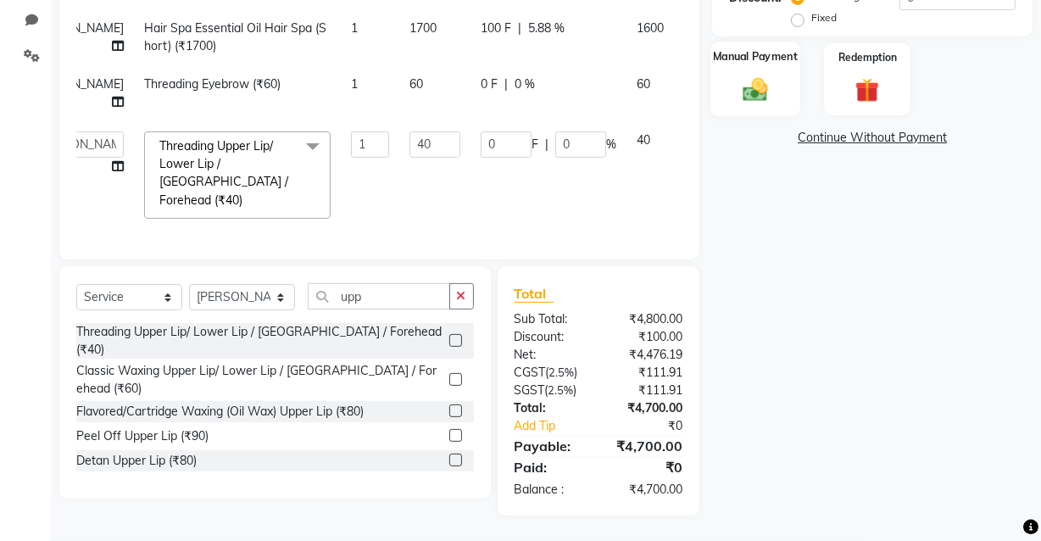
click at [751, 86] on img at bounding box center [755, 89] width 41 height 29
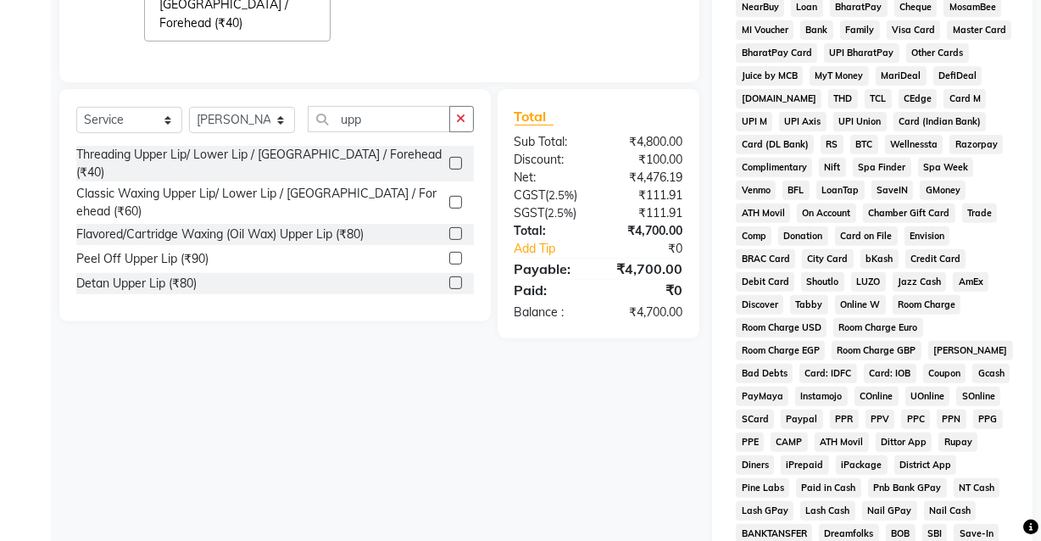
scroll to position [574, 0]
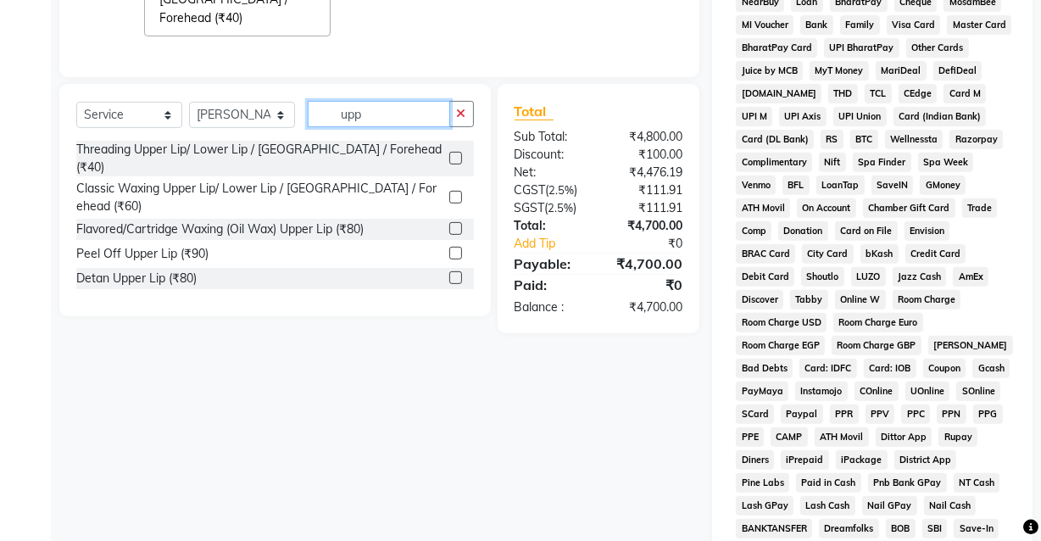
click at [380, 113] on input "upp" at bounding box center [379, 114] width 142 height 26
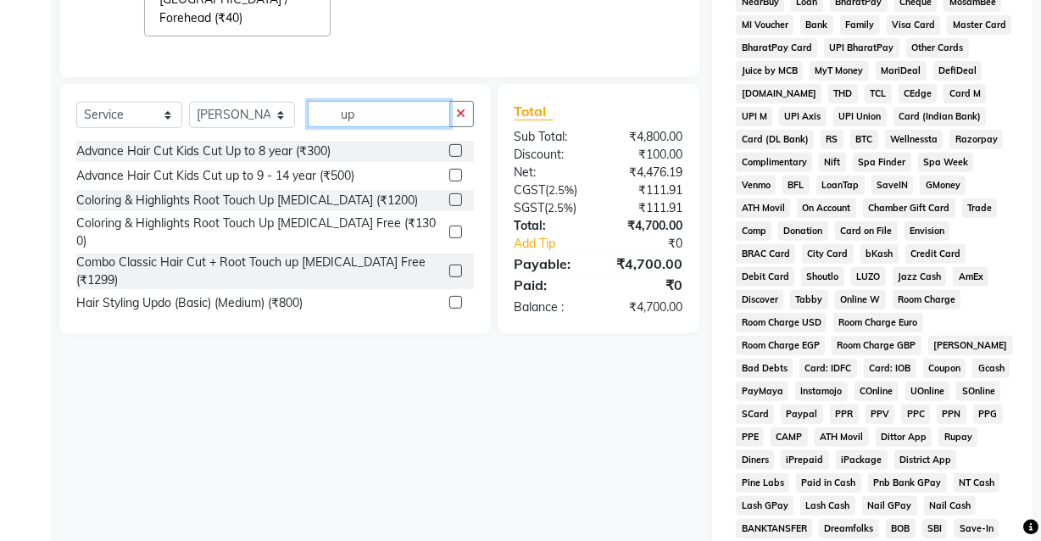
type input "u"
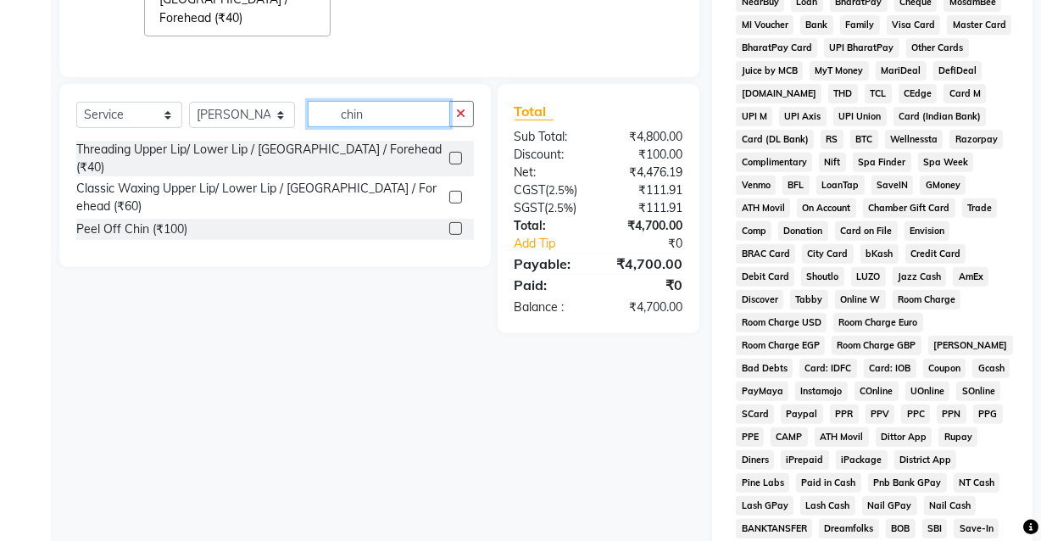
type input "chin"
click at [449, 152] on label at bounding box center [455, 158] width 13 height 13
click at [449, 153] on input "checkbox" at bounding box center [454, 158] width 11 height 11
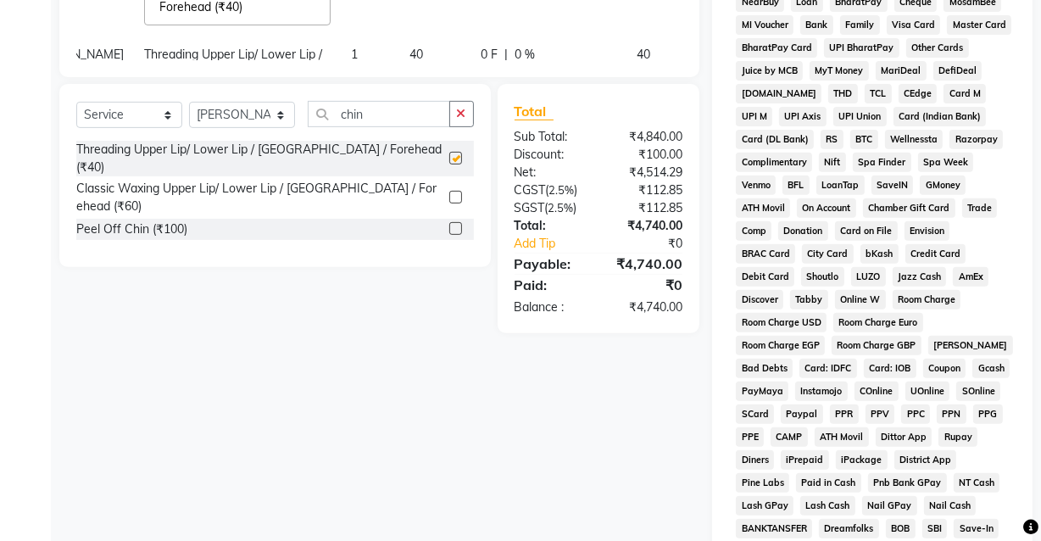
checkbox input "false"
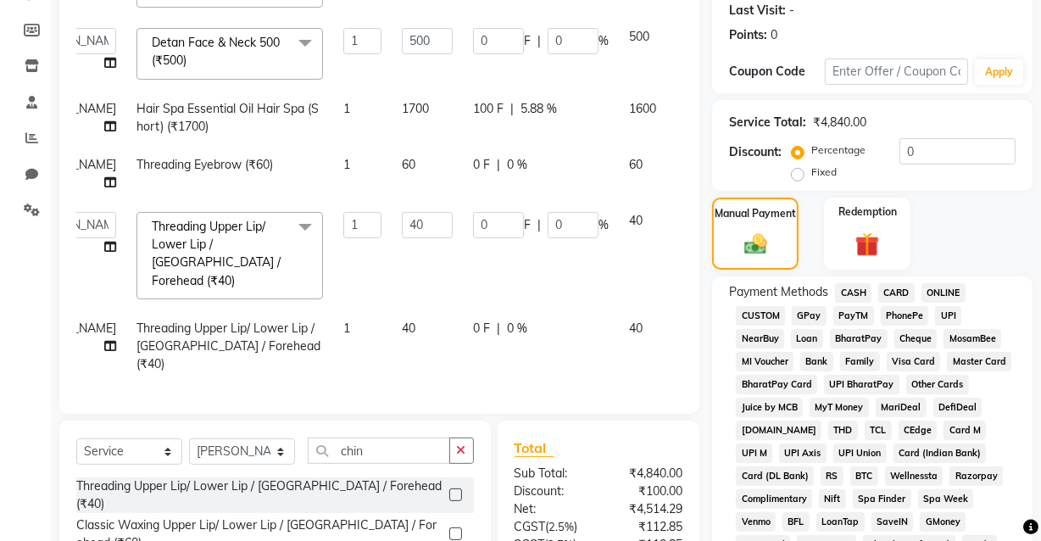
scroll to position [188, 0]
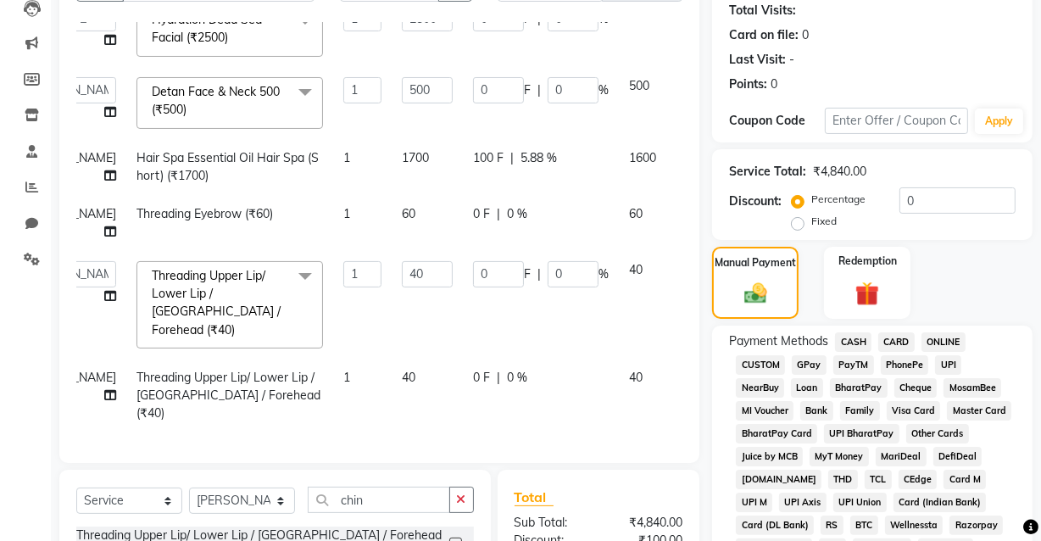
click at [946, 361] on span "UPI" at bounding box center [948, 365] width 26 height 20
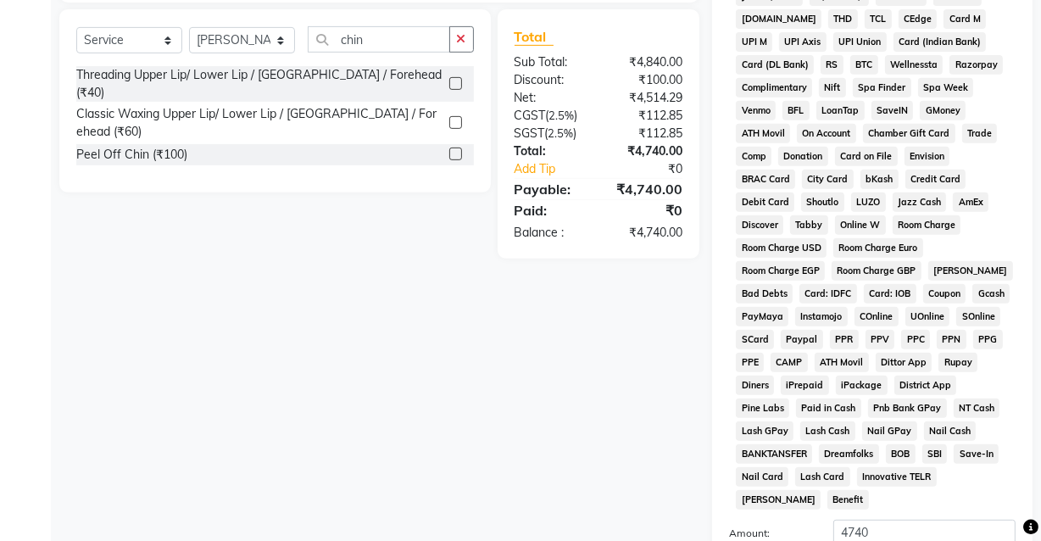
scroll to position [818, 0]
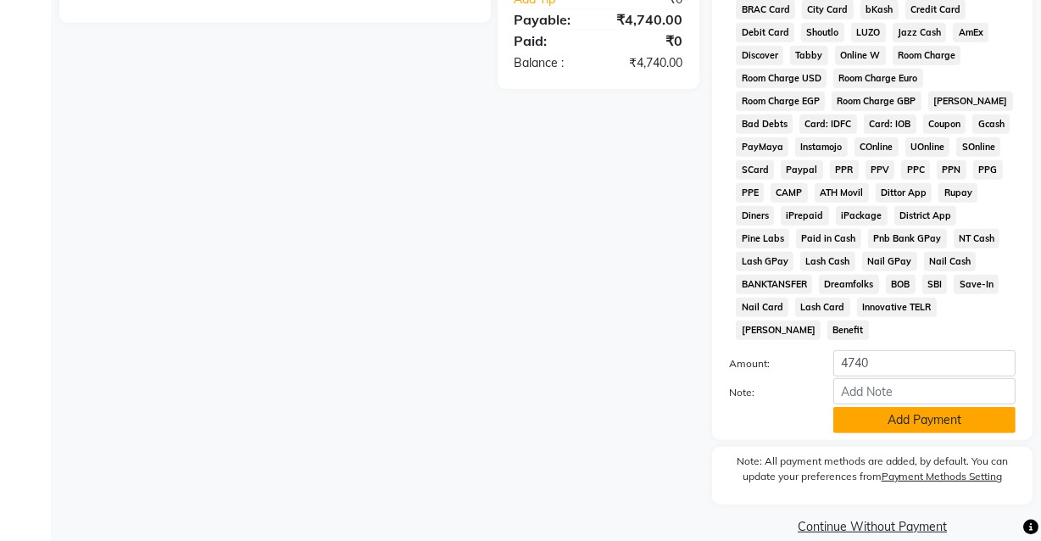
click at [927, 407] on button "Add Payment" at bounding box center [924, 420] width 182 height 26
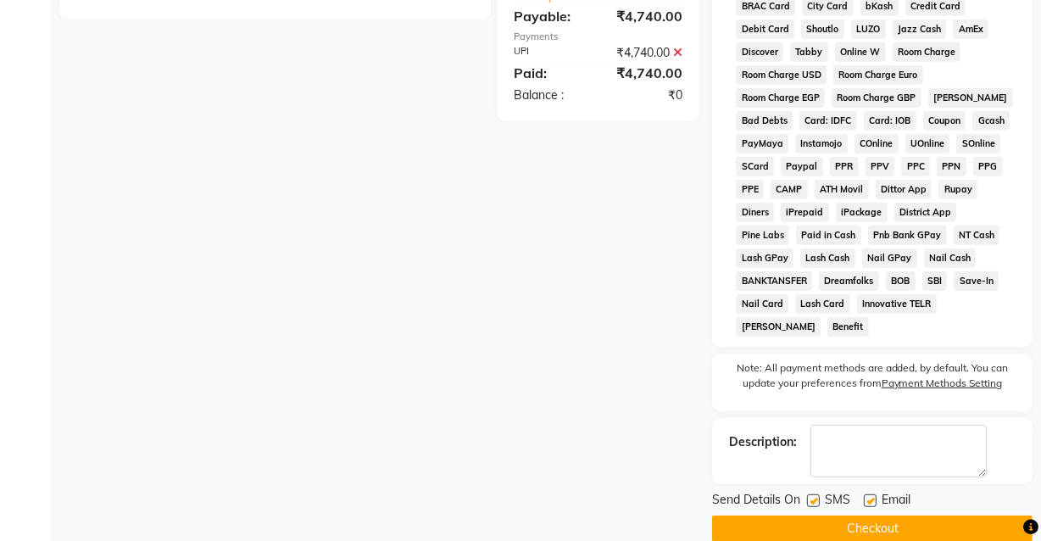
scroll to position [823, 0]
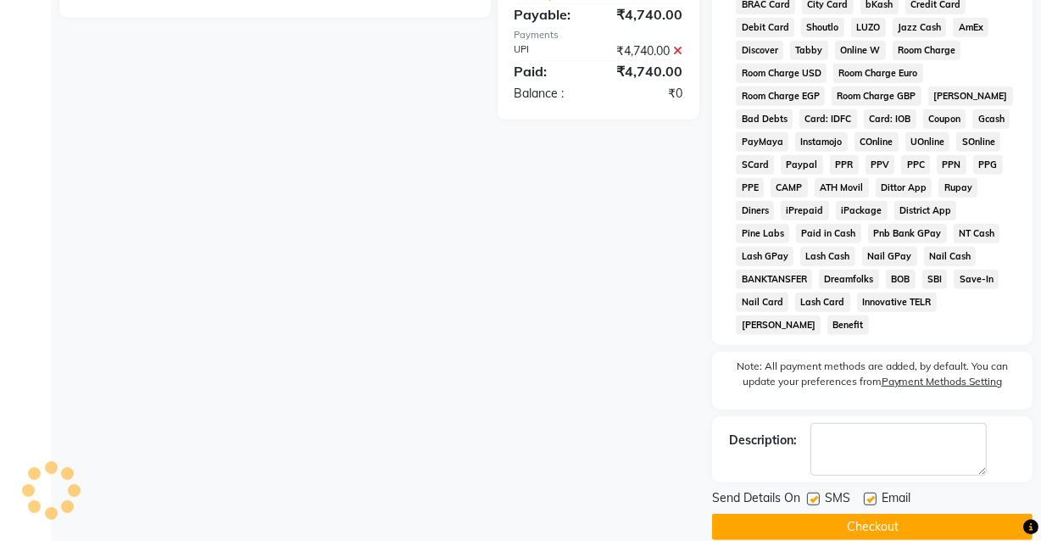
click at [872, 514] on button "Checkout" at bounding box center [872, 527] width 320 height 26
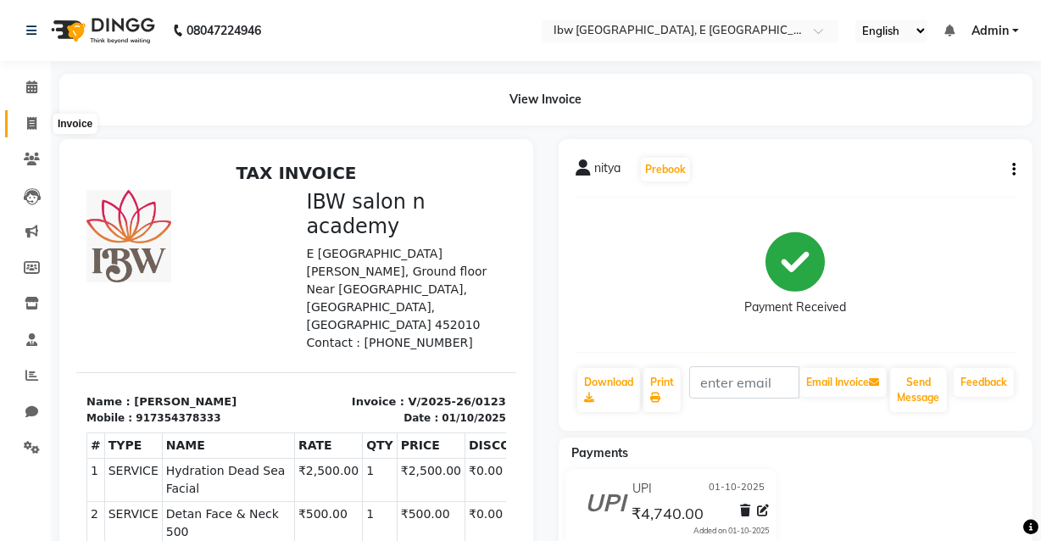
click at [29, 117] on icon at bounding box center [31, 123] width 9 height 13
select select "service"
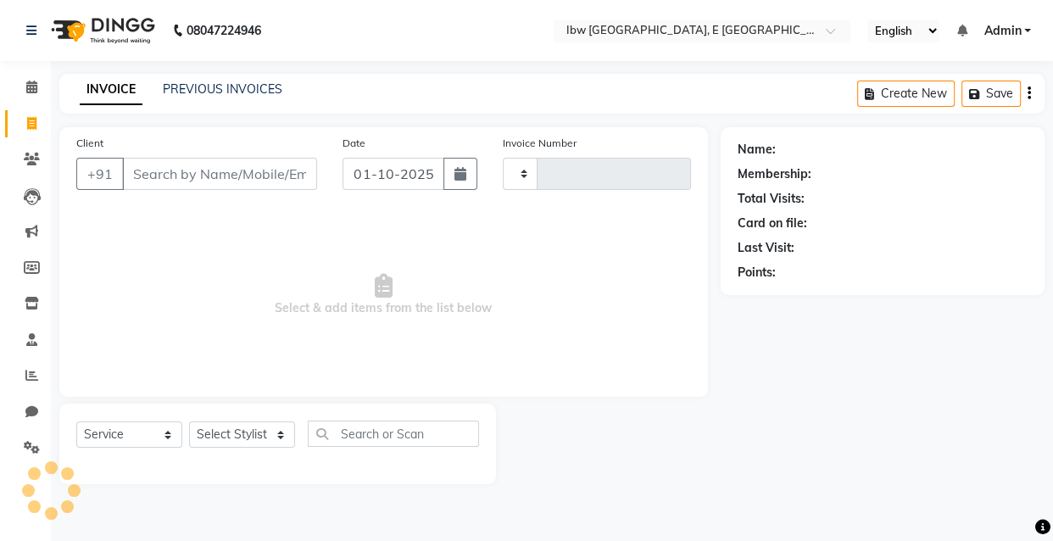
type input "0124"
select select "8549"
